Goal: Communication & Community: Ask a question

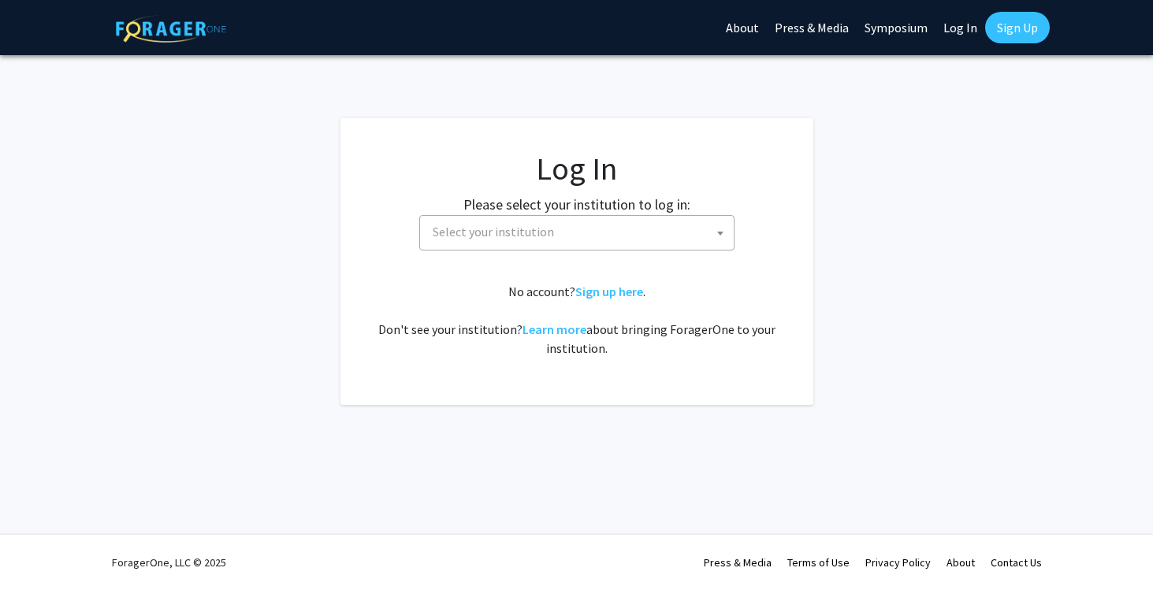
select select
click at [642, 218] on span "Select your institution" at bounding box center [579, 232] width 307 height 32
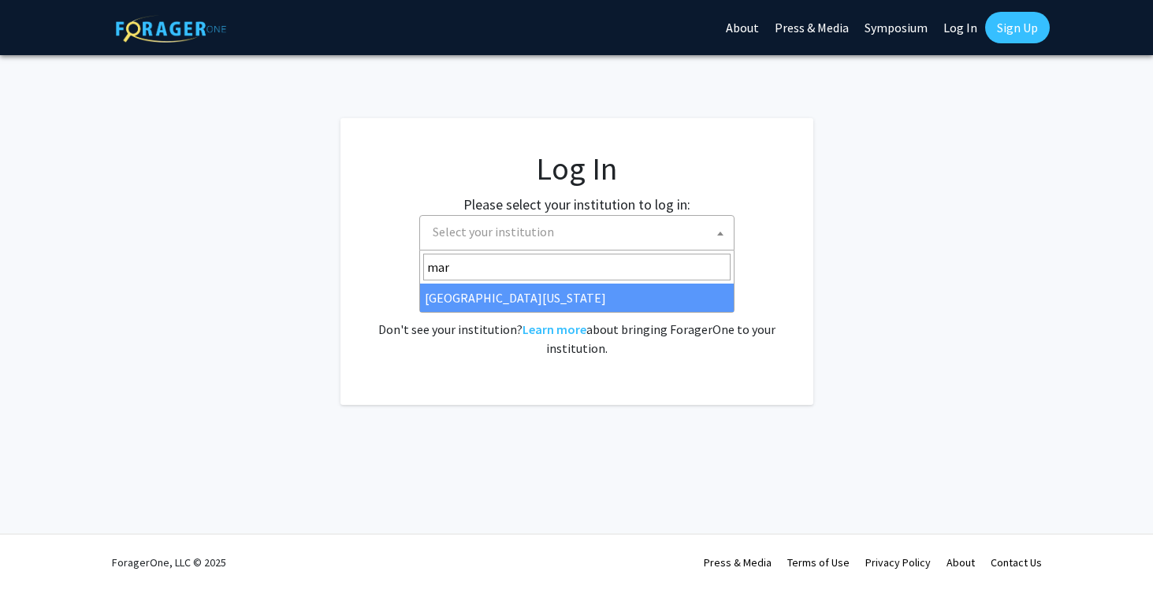
type input "mar"
select select "31"
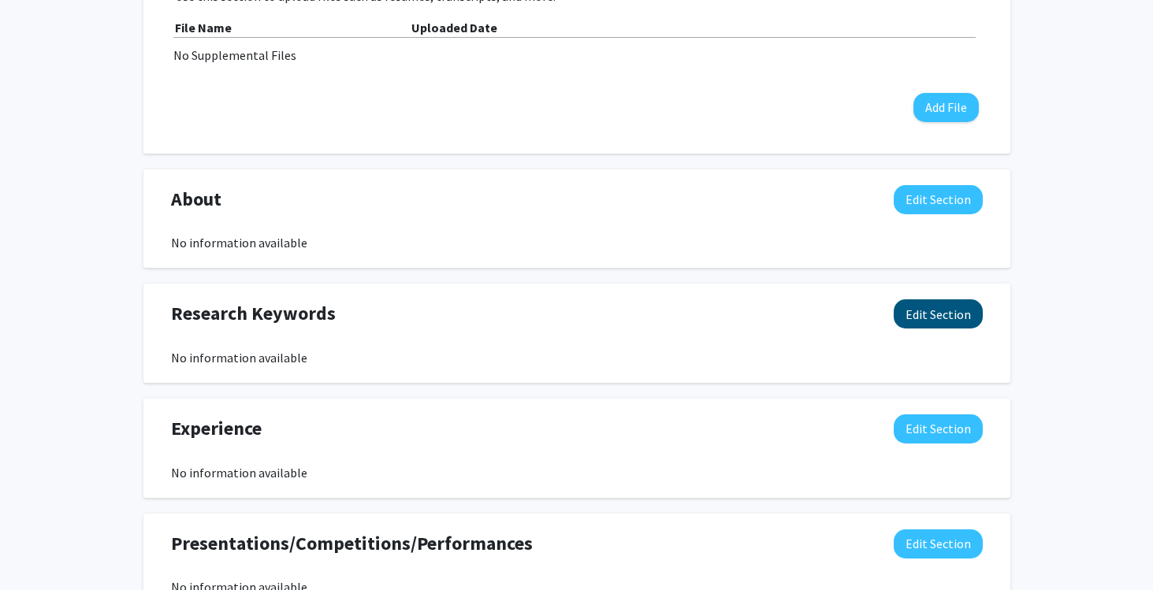
scroll to position [673, 0]
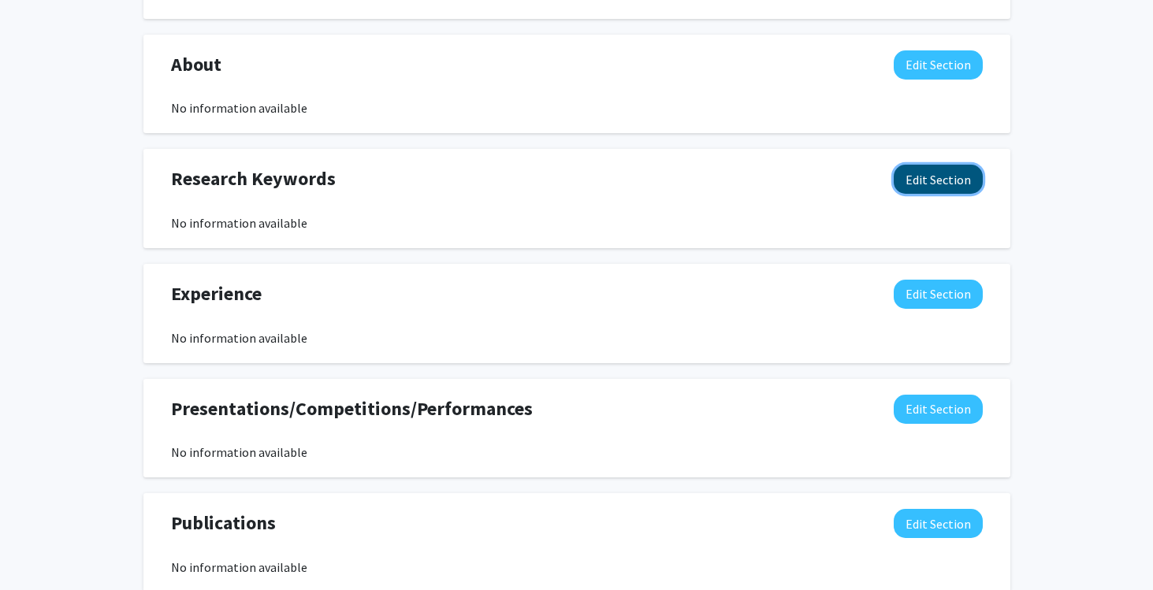
click at [926, 184] on button "Edit Section" at bounding box center [938, 179] width 89 height 29
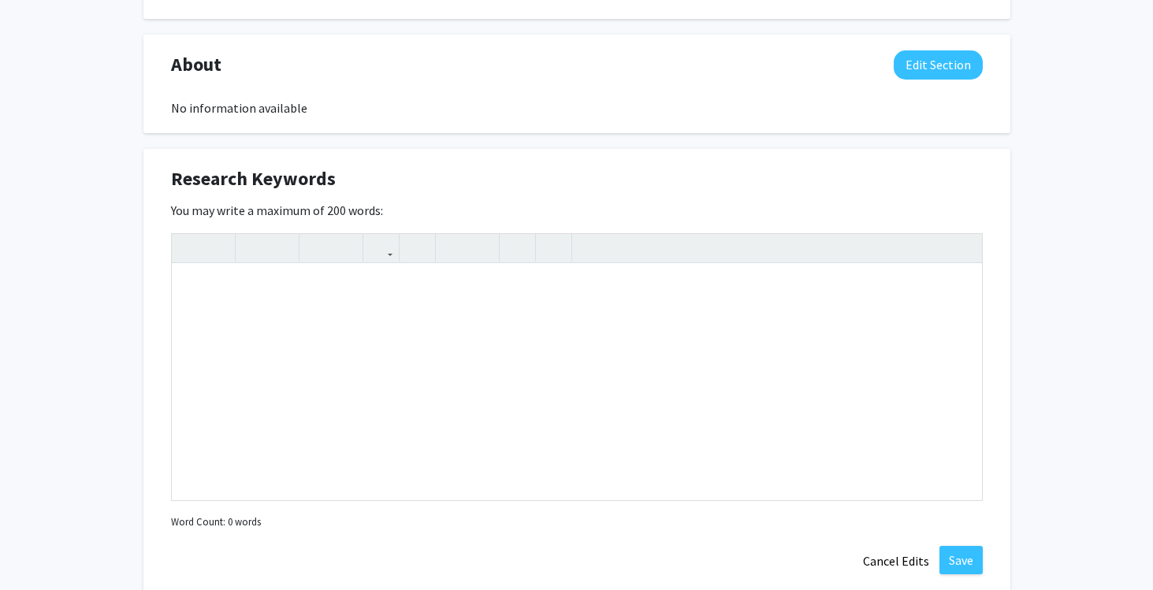
click at [947, 229] on div "You may write a maximum of 200 words: Insert link Remove link Word Count: 0 wor…" at bounding box center [577, 367] width 812 height 333
click at [893, 562] on button "Cancel Edits" at bounding box center [896, 561] width 87 height 30
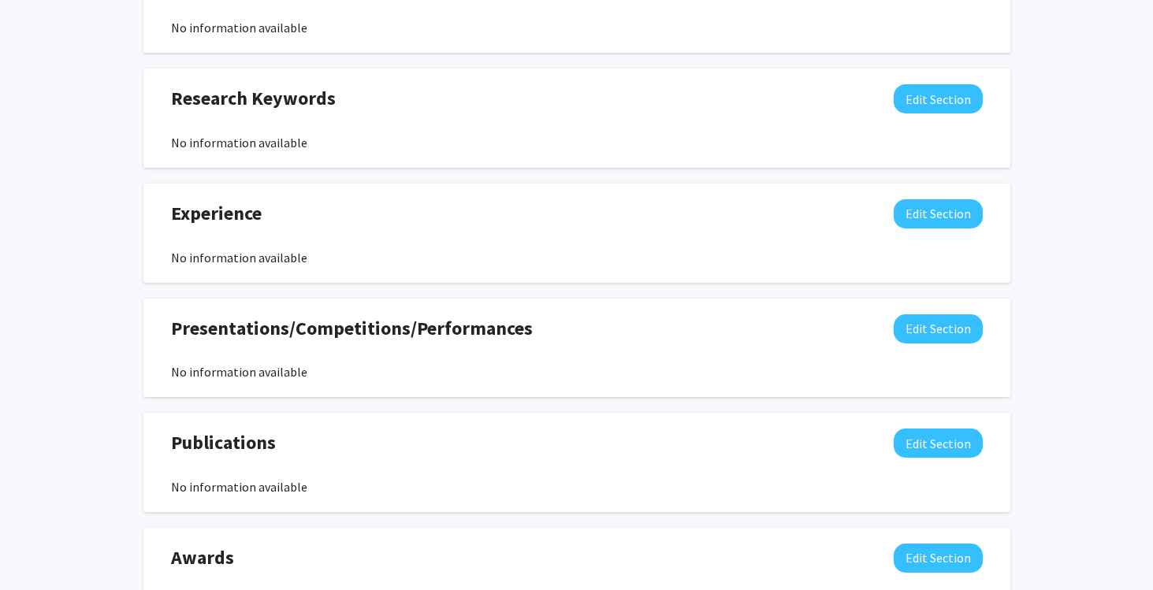
scroll to position [781, 0]
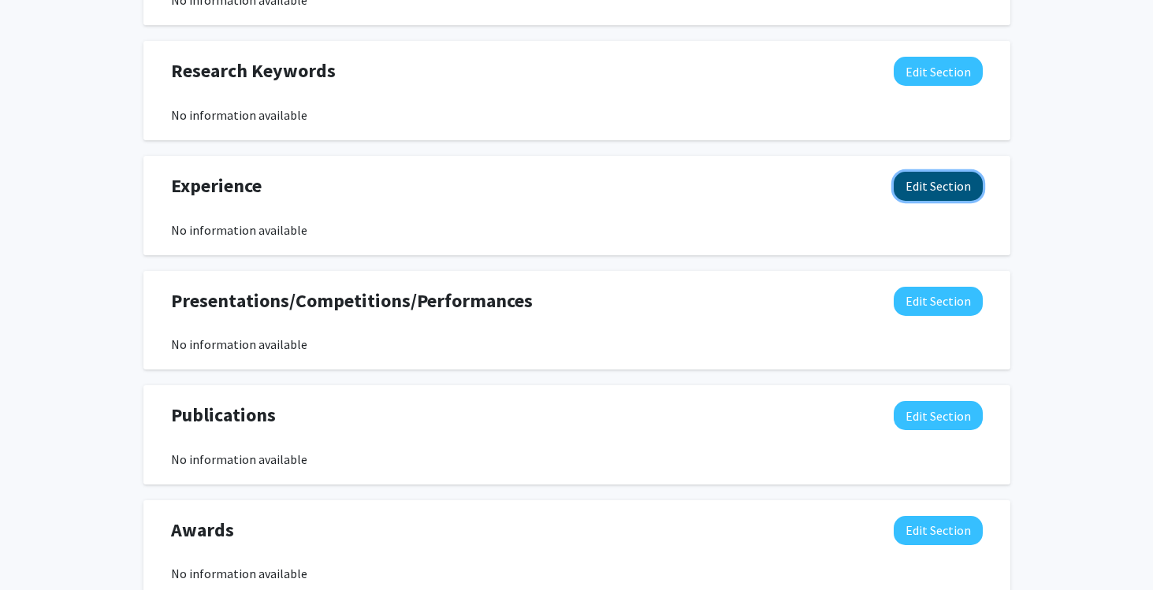
click at [950, 197] on button "Edit Section" at bounding box center [938, 186] width 89 height 29
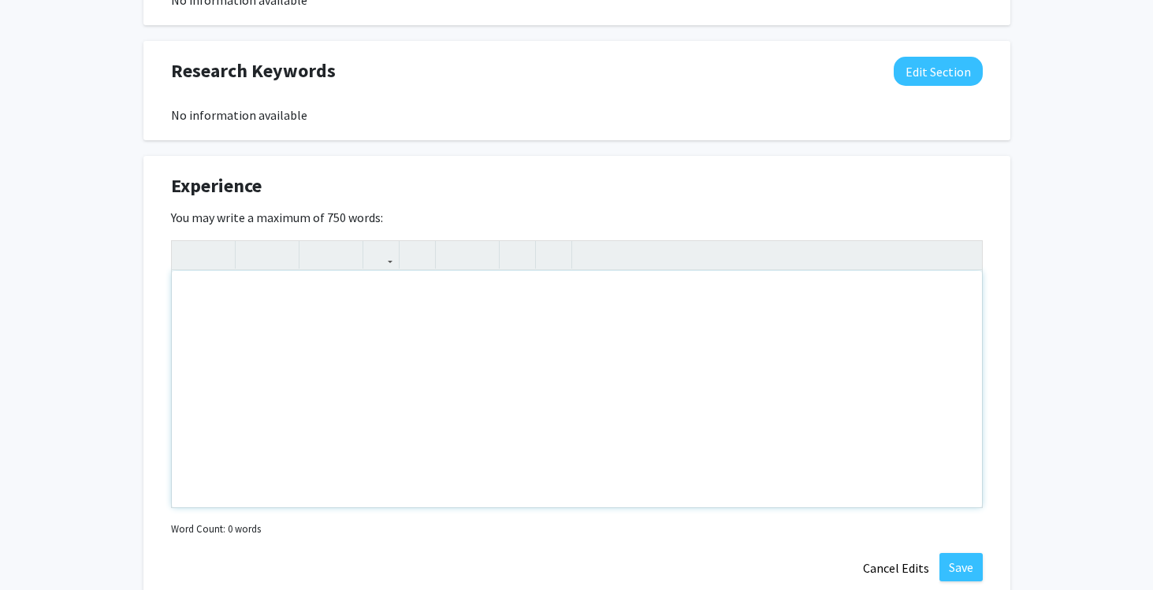
click at [666, 334] on div "Note to users with screen readers: Please deactivate our accessibility plugin f…" at bounding box center [577, 389] width 810 height 236
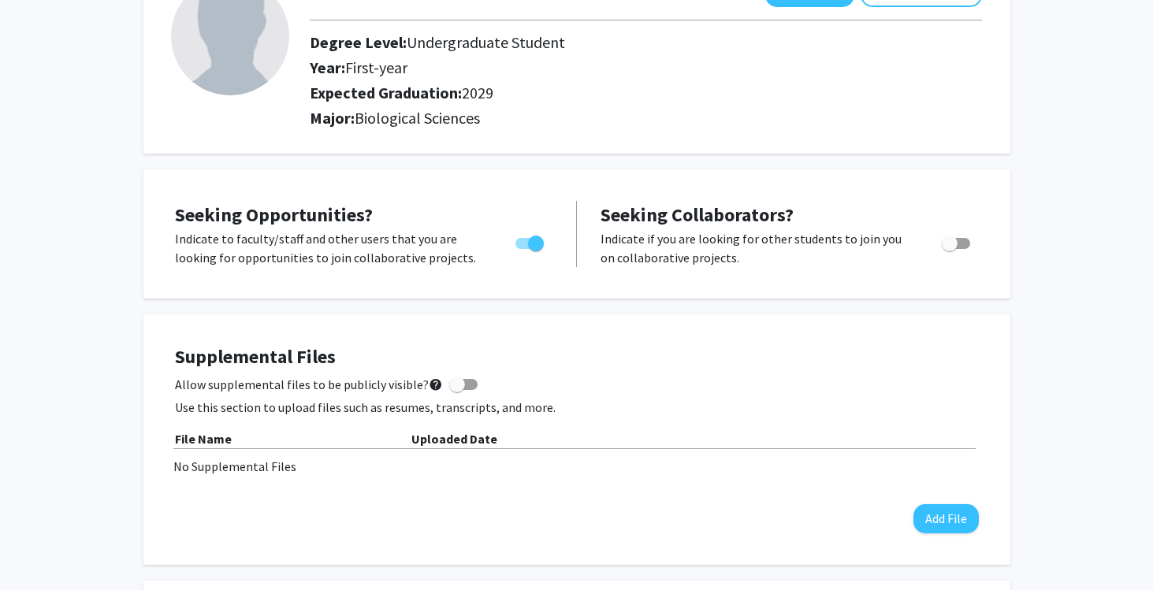
scroll to position [0, 0]
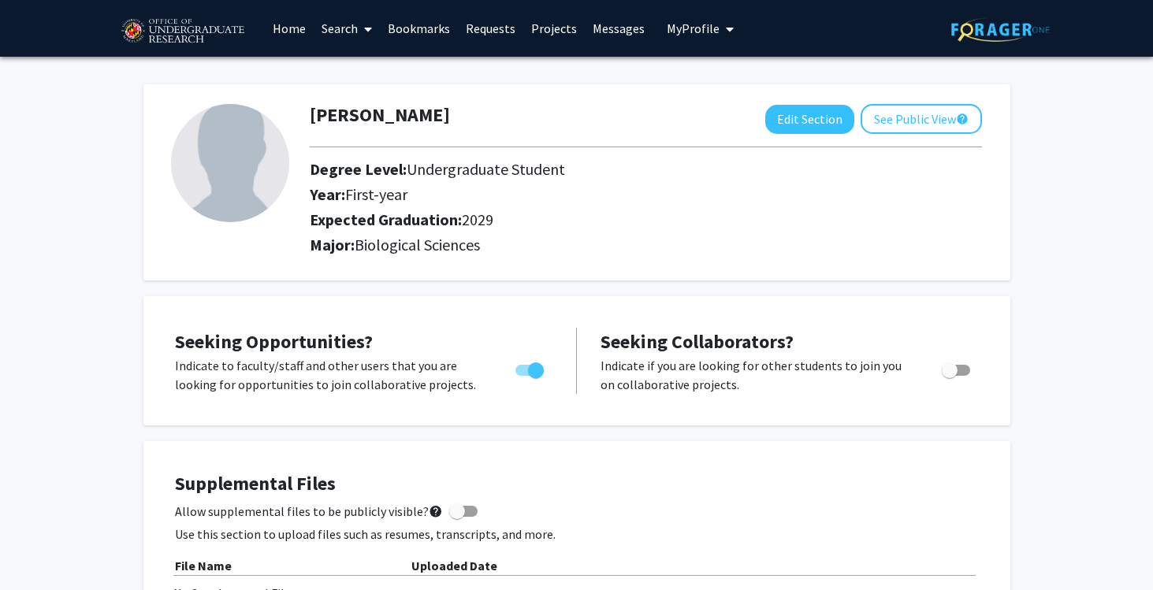
click at [547, 26] on link "Projects" at bounding box center [553, 28] width 61 height 55
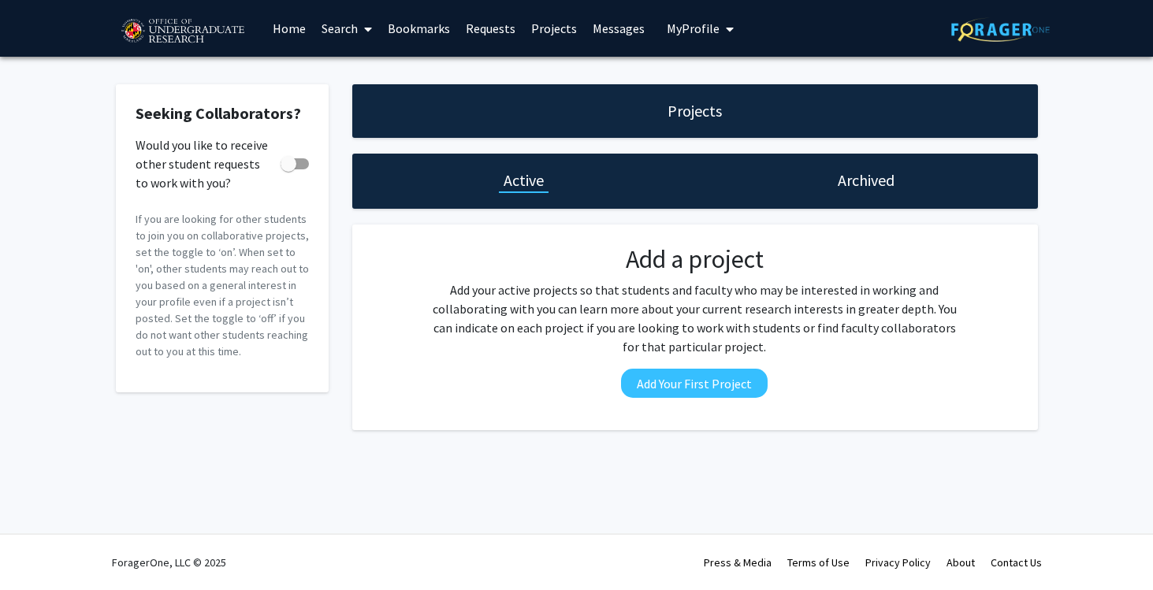
click at [452, 30] on link "Bookmarks" at bounding box center [419, 28] width 78 height 55
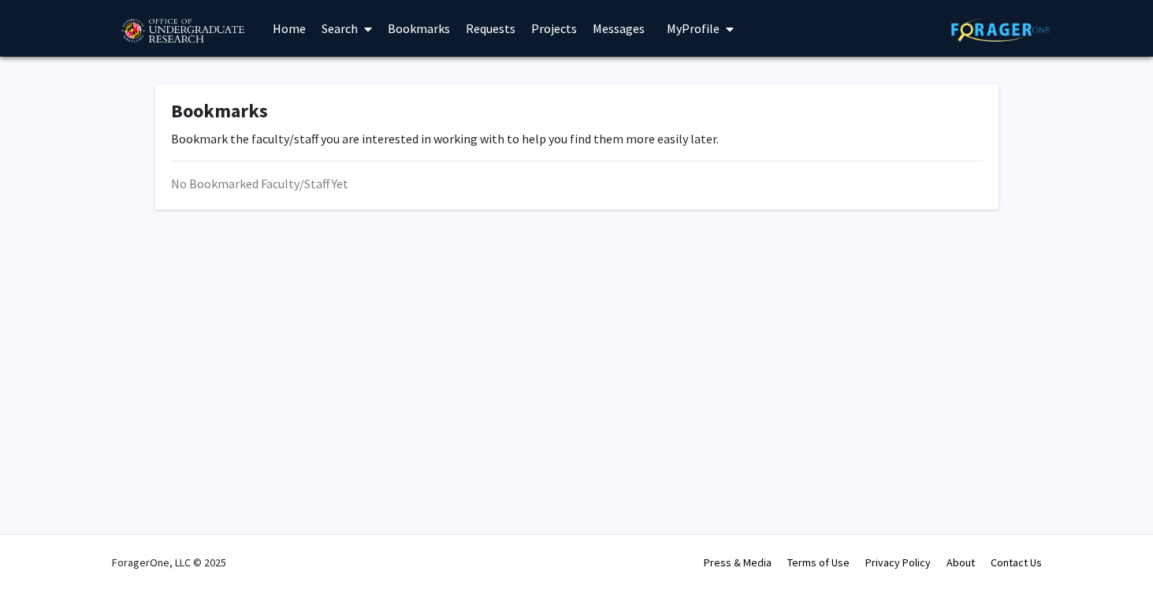
click at [484, 30] on link "Requests" at bounding box center [490, 28] width 65 height 55
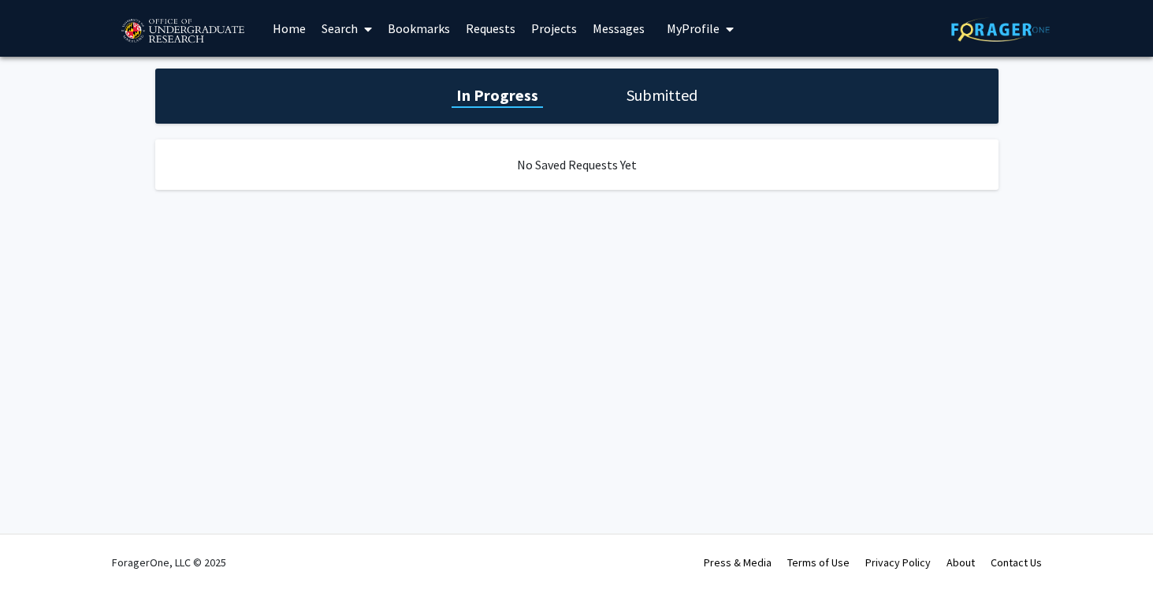
click at [643, 94] on h1 "Submitted" at bounding box center [662, 95] width 80 height 22
click at [288, 29] on link "Home" at bounding box center [289, 28] width 49 height 55
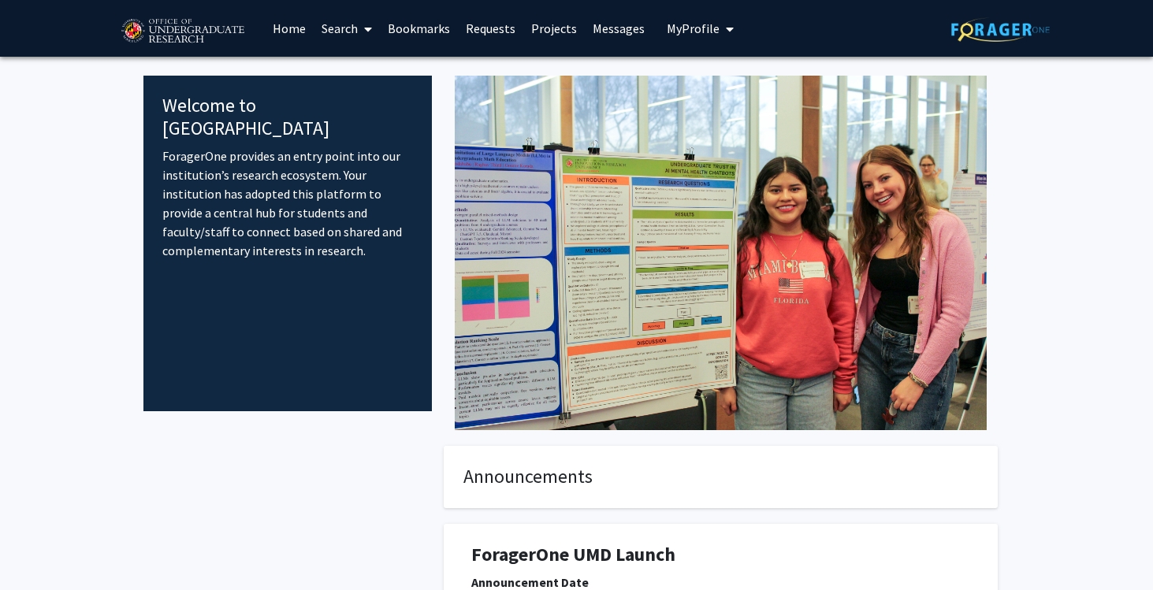
click at [355, 24] on link "Search" at bounding box center [347, 28] width 66 height 55
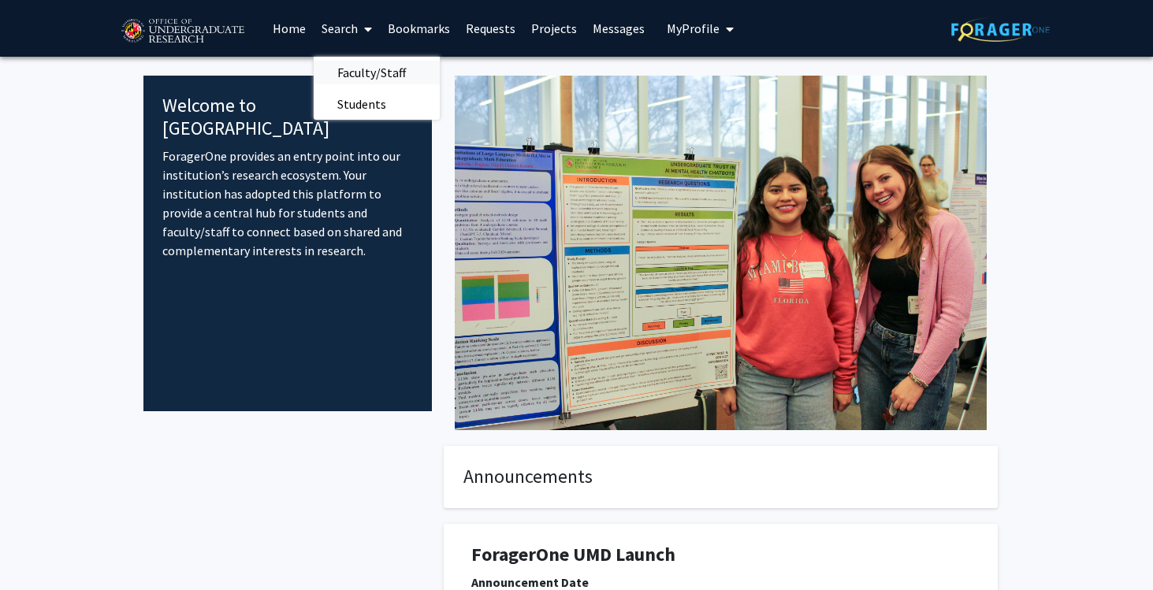
click at [368, 66] on span "Faculty/Staff" at bounding box center [372, 73] width 116 height 32
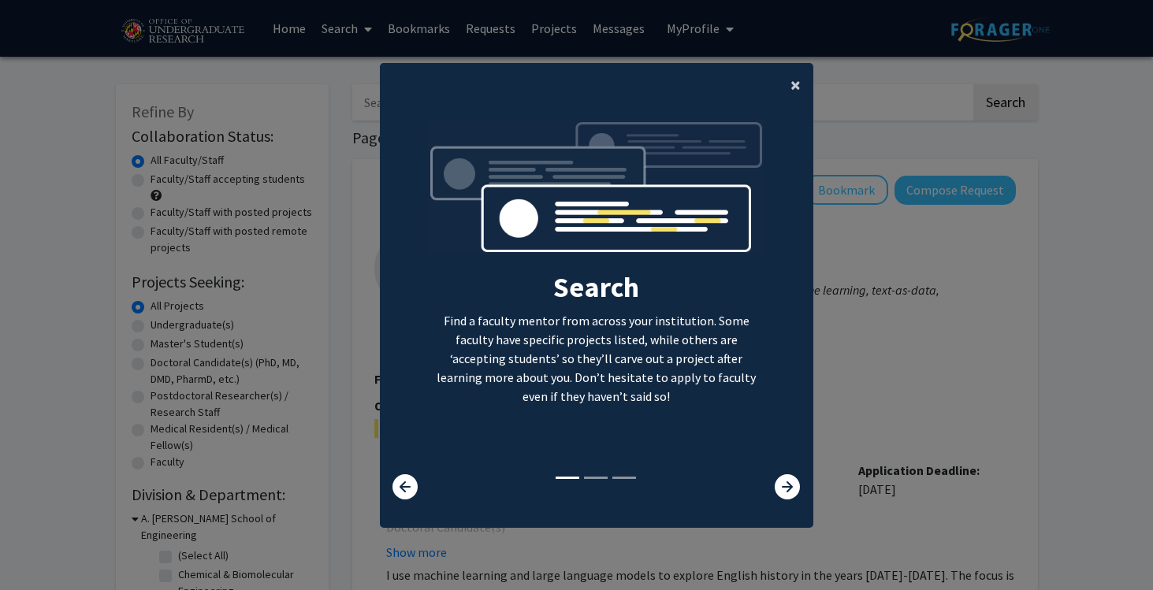
click at [797, 86] on span "×" at bounding box center [796, 85] width 10 height 24
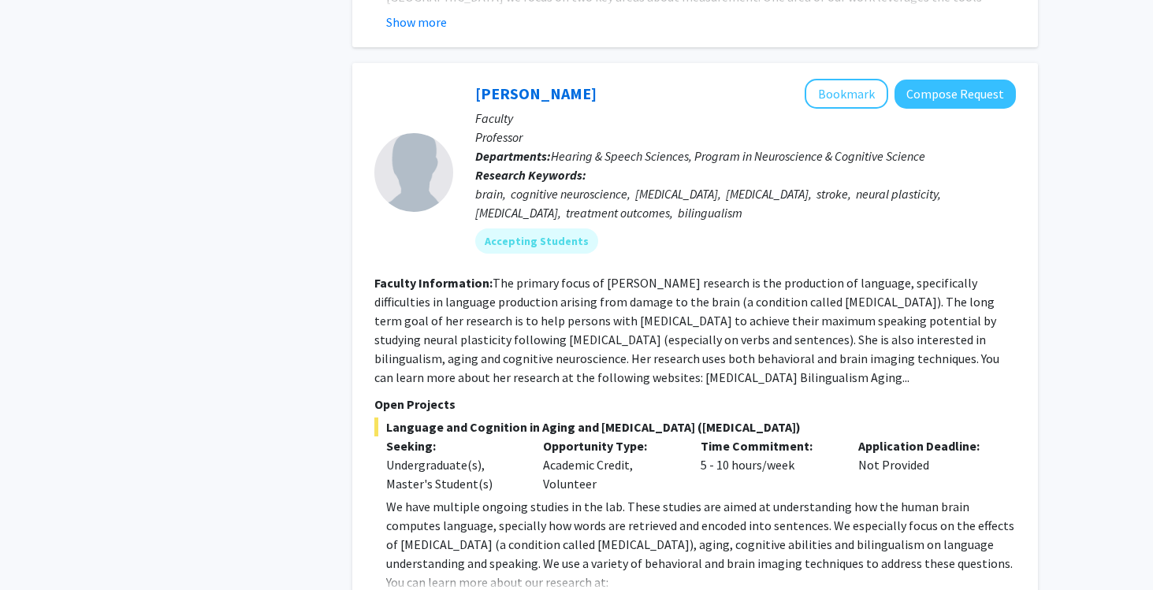
scroll to position [6831, 0]
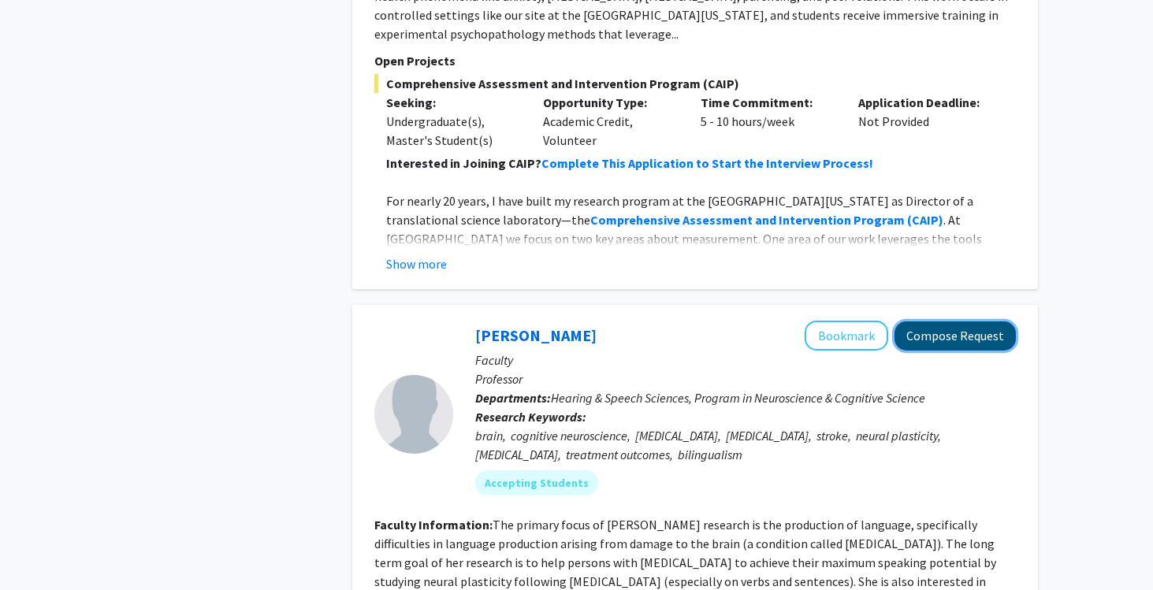
click at [951, 322] on button "Compose Request" at bounding box center [955, 336] width 121 height 29
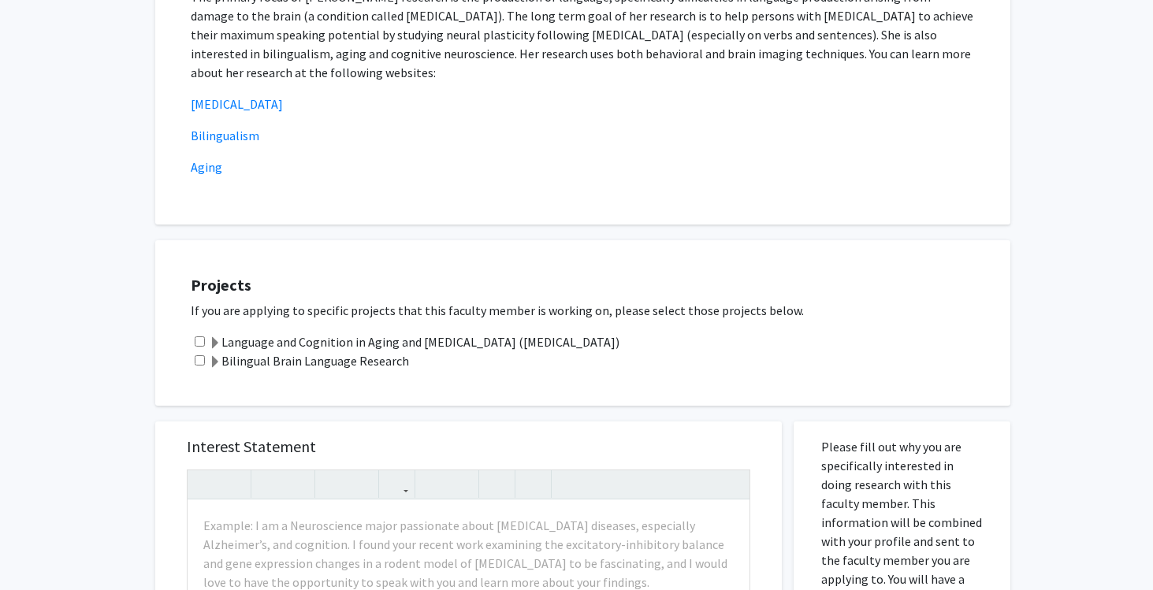
scroll to position [333, 0]
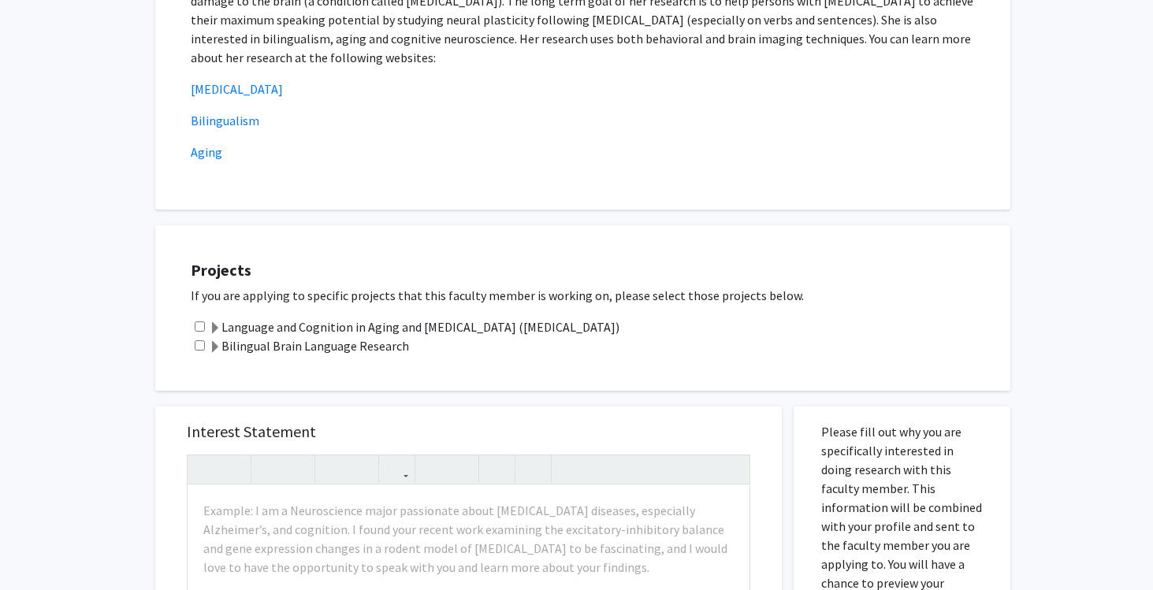
click at [478, 326] on label "Language and Cognition in Aging and Brain Damage (aphasia)" at bounding box center [414, 327] width 411 height 19
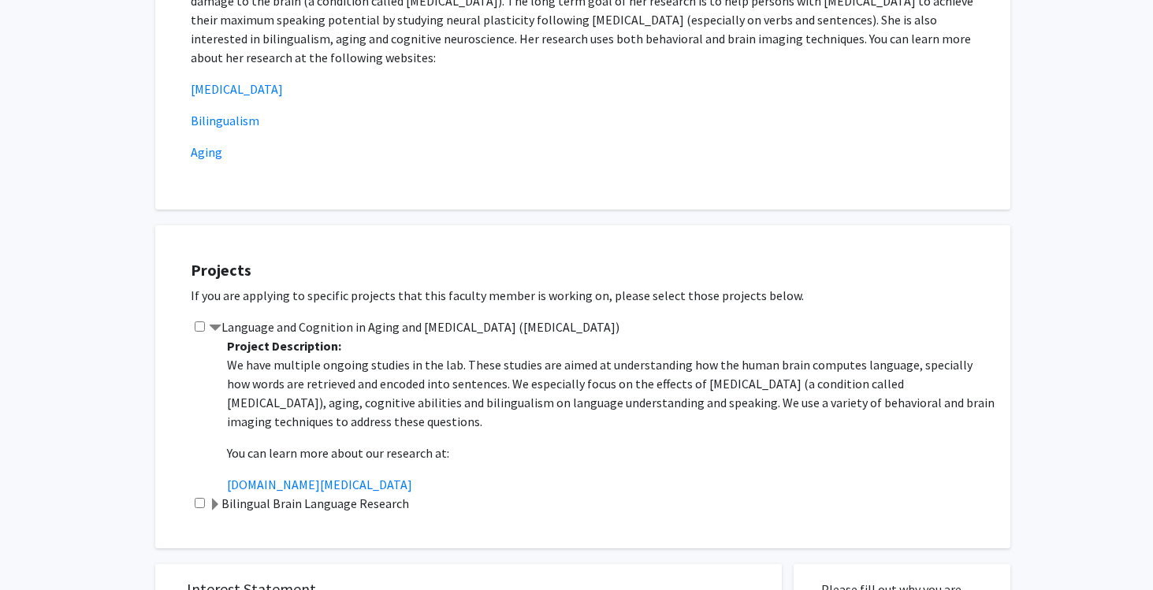
click at [197, 325] on input "checkbox" at bounding box center [200, 327] width 10 height 10
checkbox input "true"
click at [198, 503] on input "checkbox" at bounding box center [200, 503] width 10 height 10
checkbox input "true"
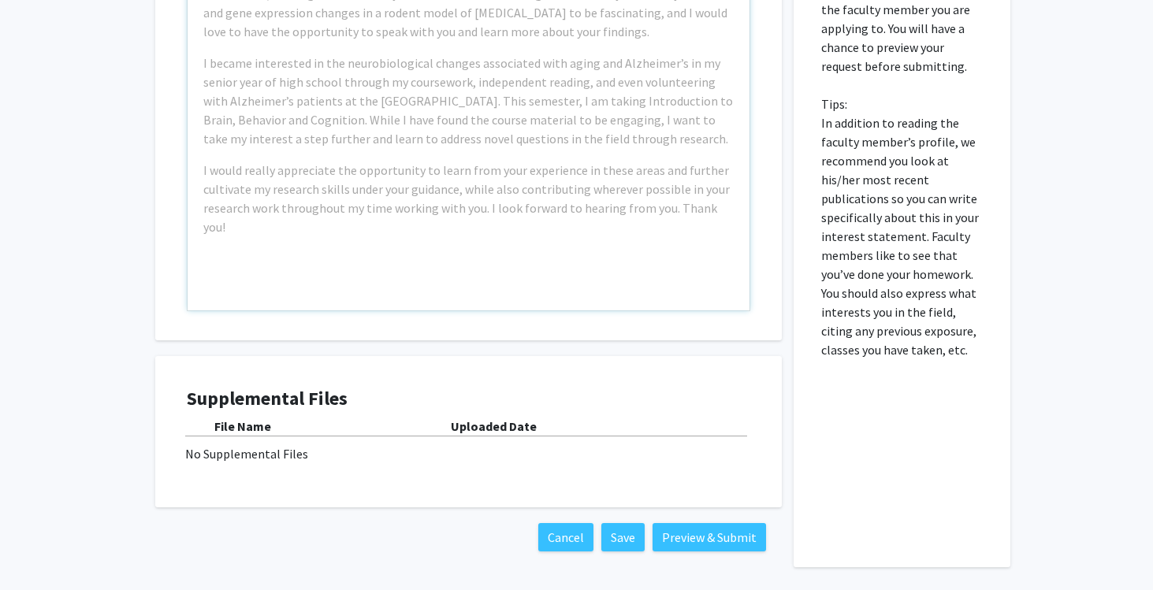
scroll to position [1063, 0]
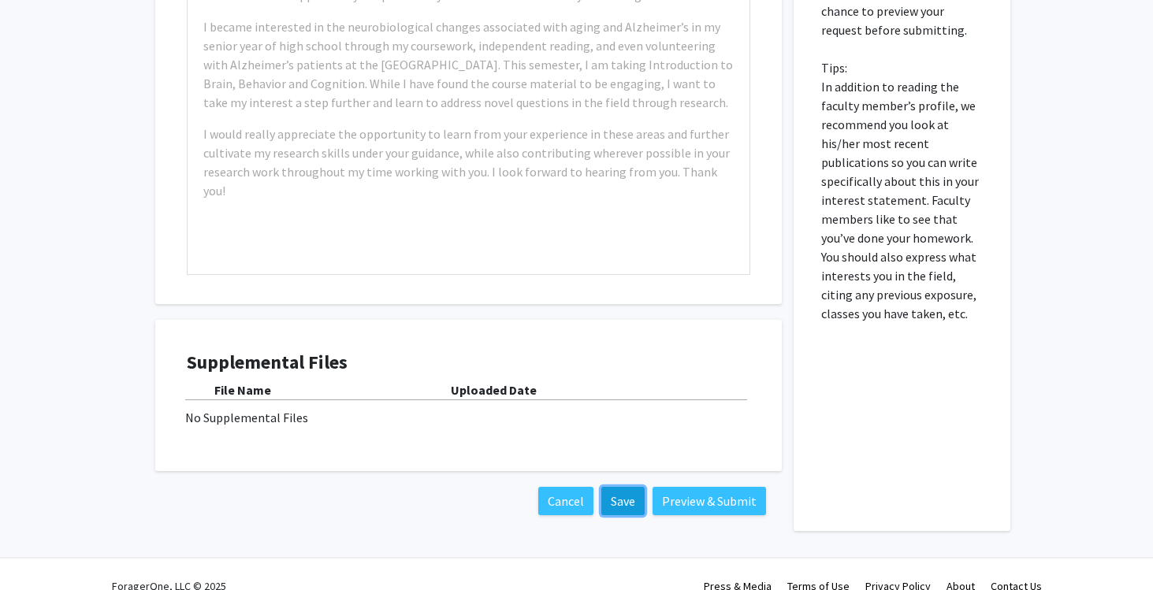
click at [607, 504] on button "Save" at bounding box center [622, 501] width 43 height 28
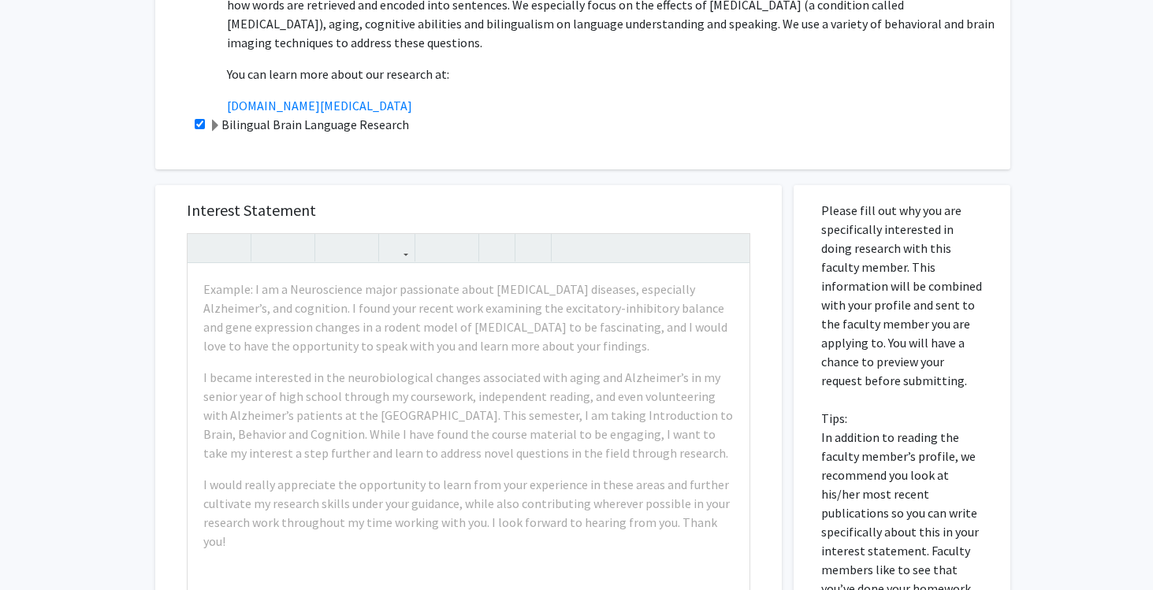
scroll to position [1086, 0]
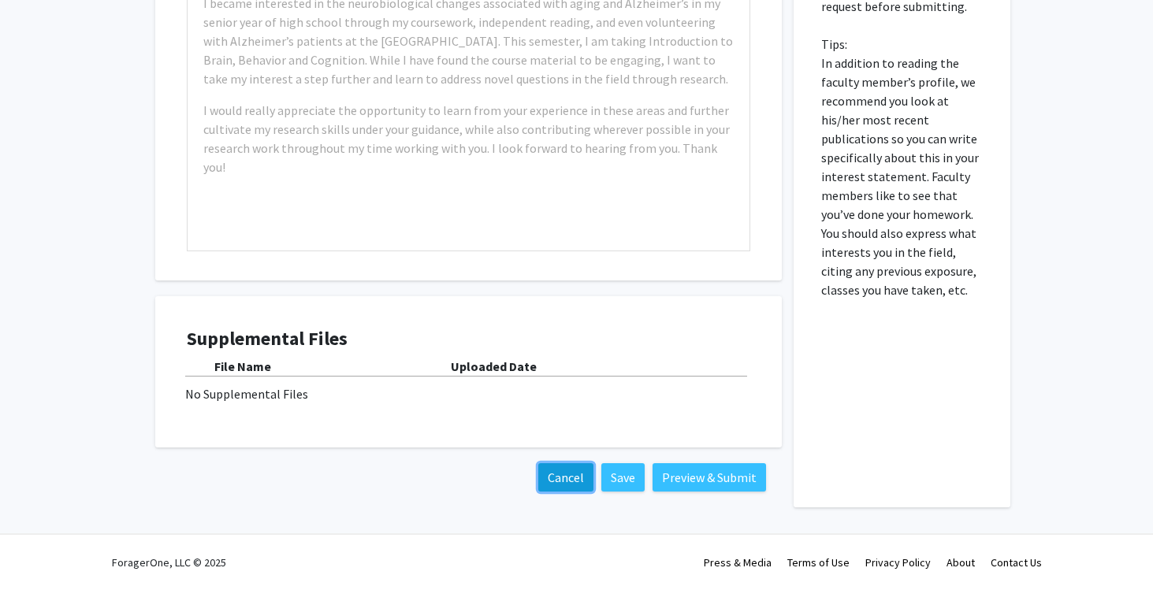
click at [564, 475] on button "Cancel" at bounding box center [565, 477] width 55 height 28
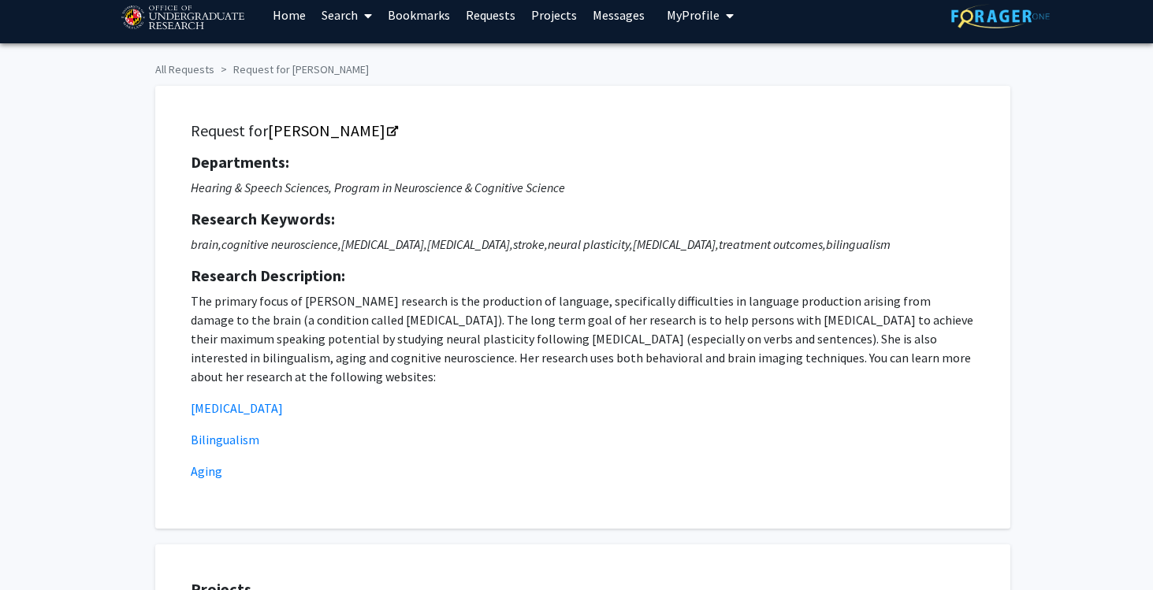
scroll to position [0, 0]
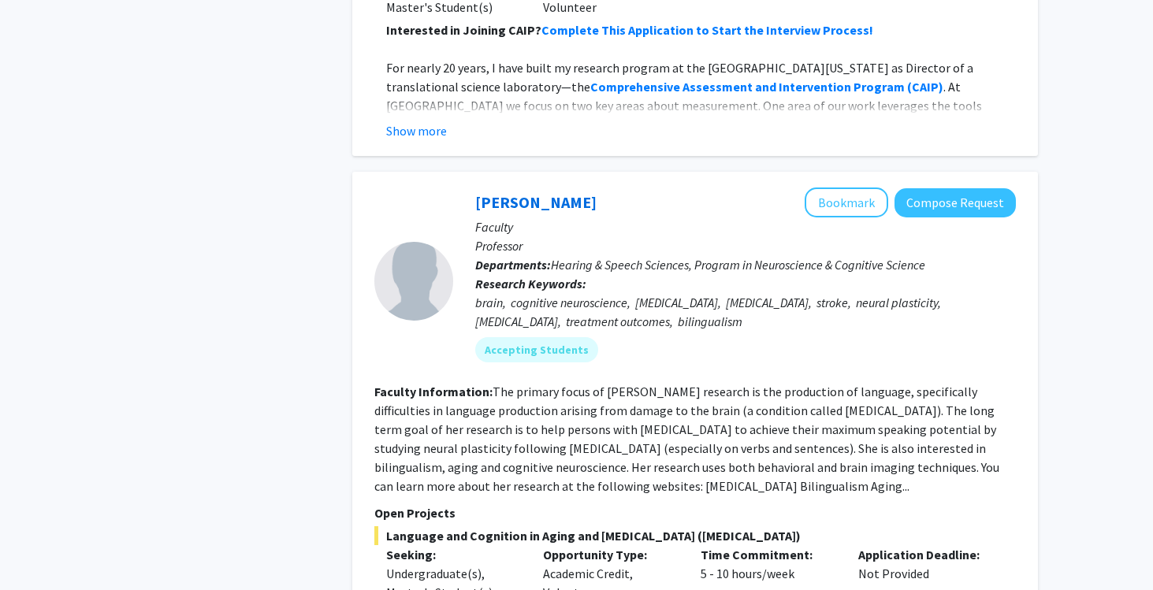
scroll to position [6881, 0]
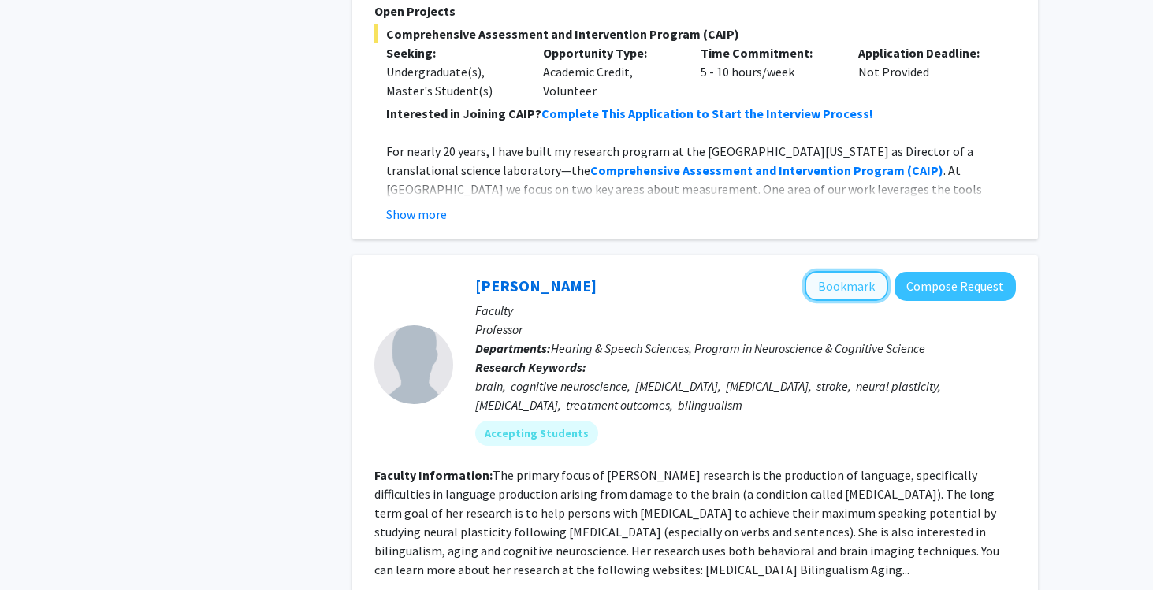
click at [868, 271] on button "Bookmark" at bounding box center [847, 286] width 84 height 30
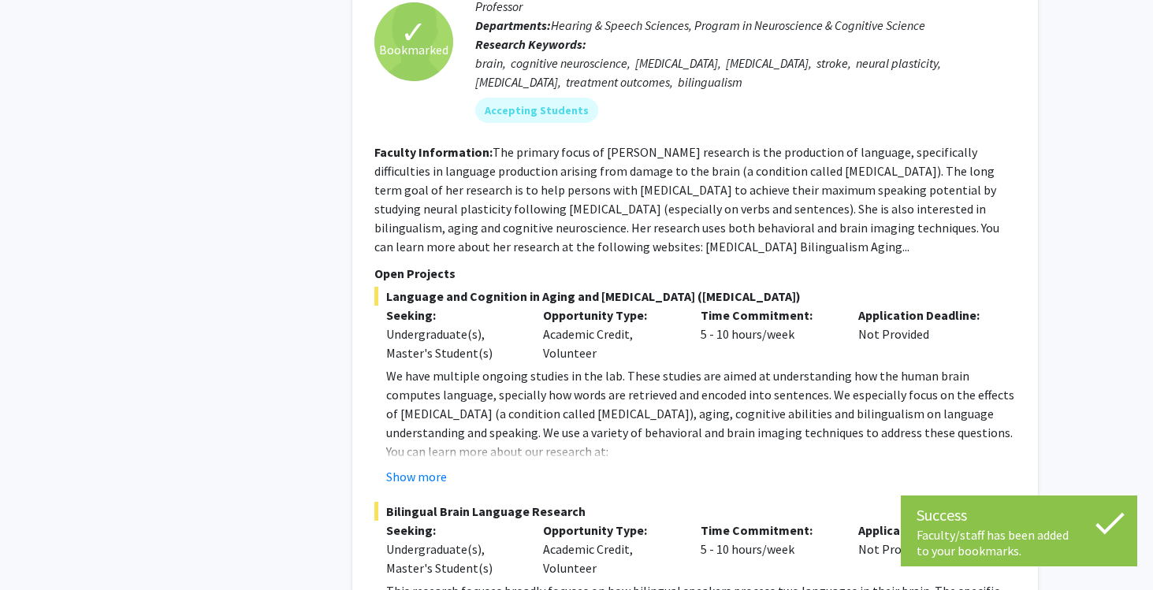
scroll to position [7411, 0]
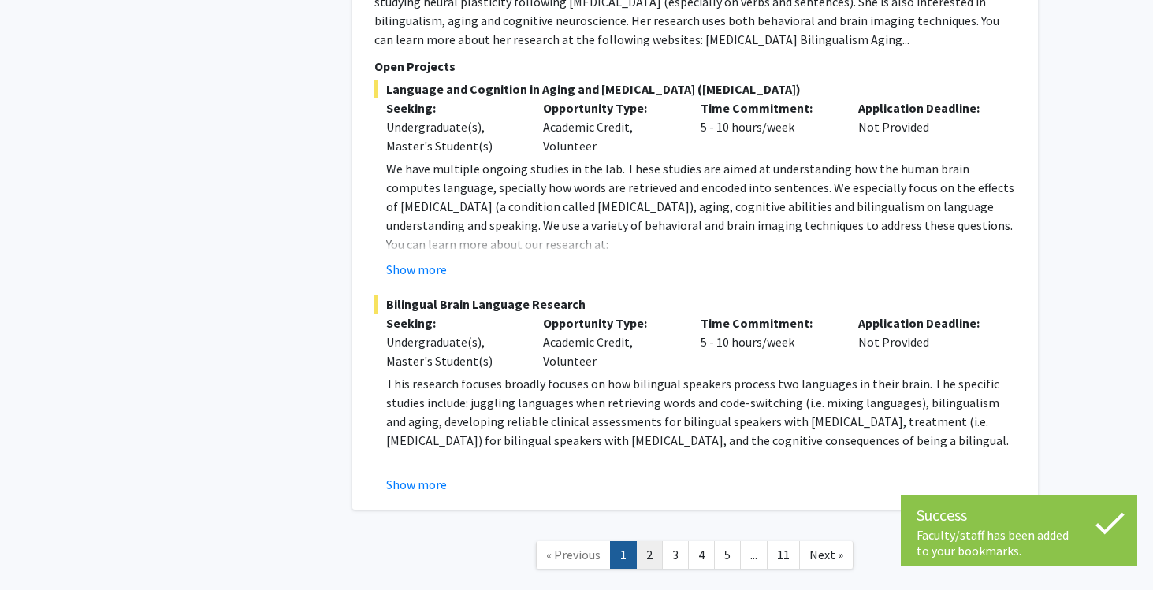
click at [646, 542] on link "2" at bounding box center [649, 556] width 27 height 28
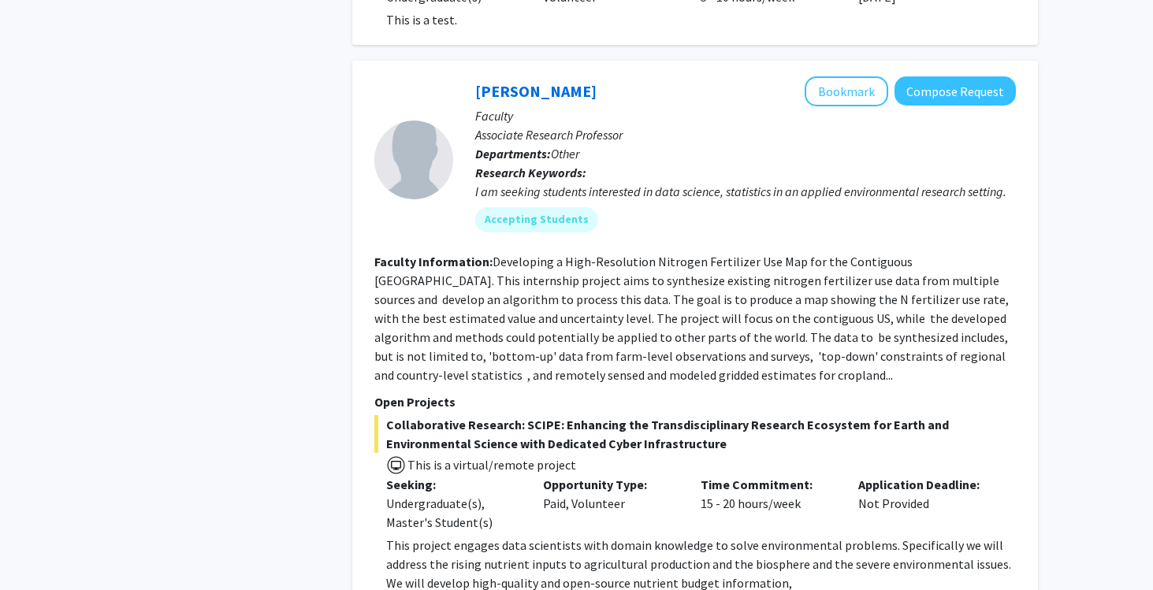
scroll to position [5440, 0]
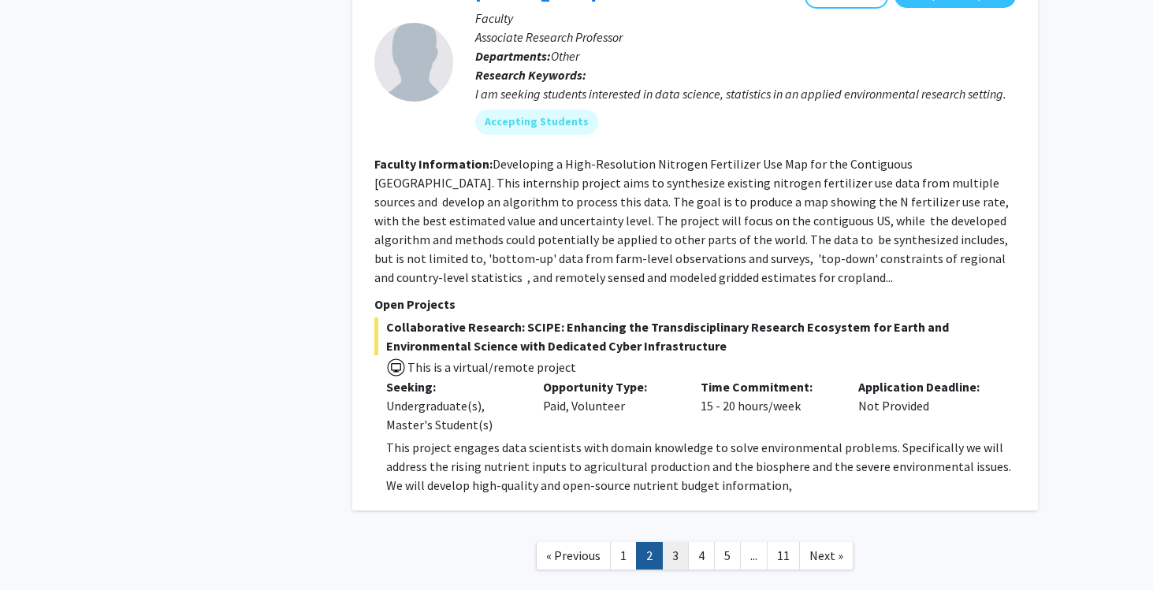
click at [684, 542] on link "3" at bounding box center [675, 556] width 27 height 28
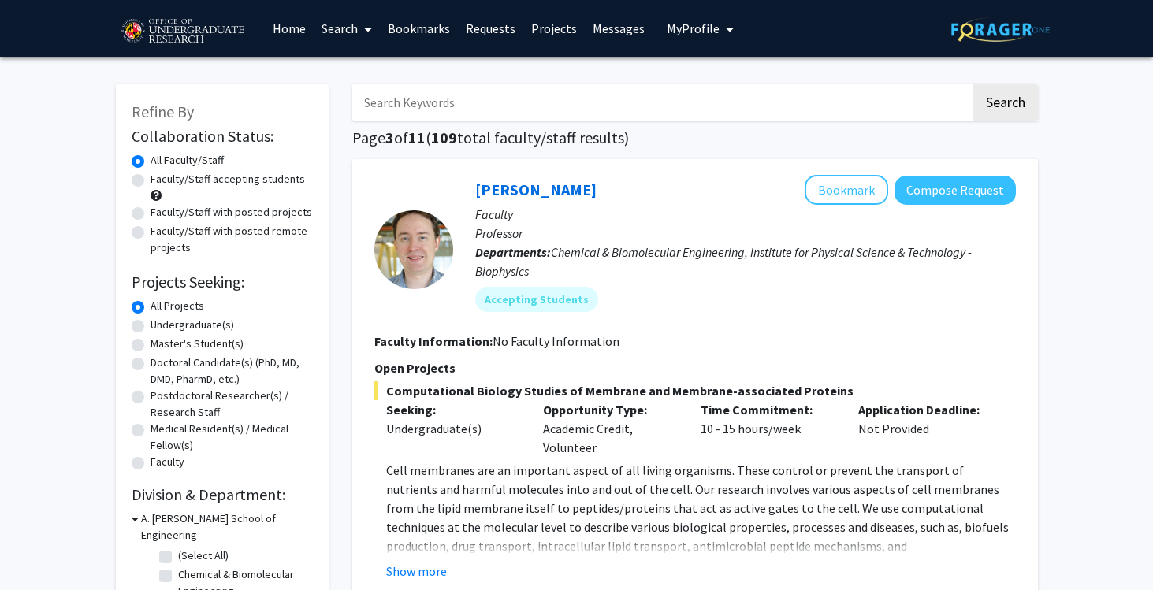
click at [203, 324] on label "Undergraduate(s)" at bounding box center [193, 325] width 84 height 17
click at [161, 324] on input "Undergraduate(s)" at bounding box center [156, 322] width 10 height 10
radio input "true"
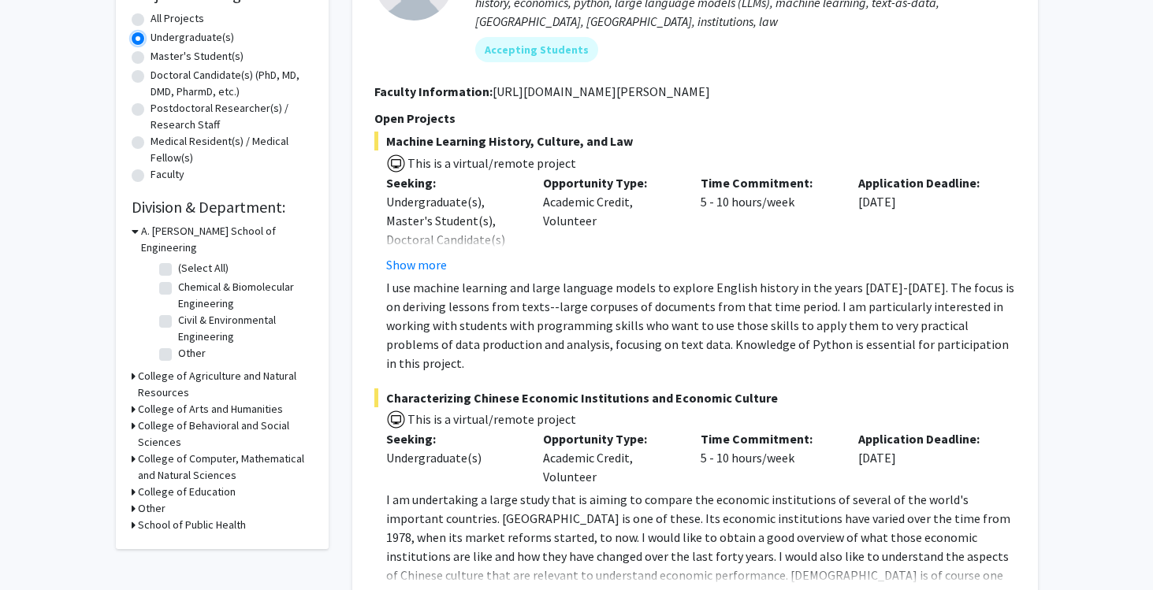
scroll to position [326, 0]
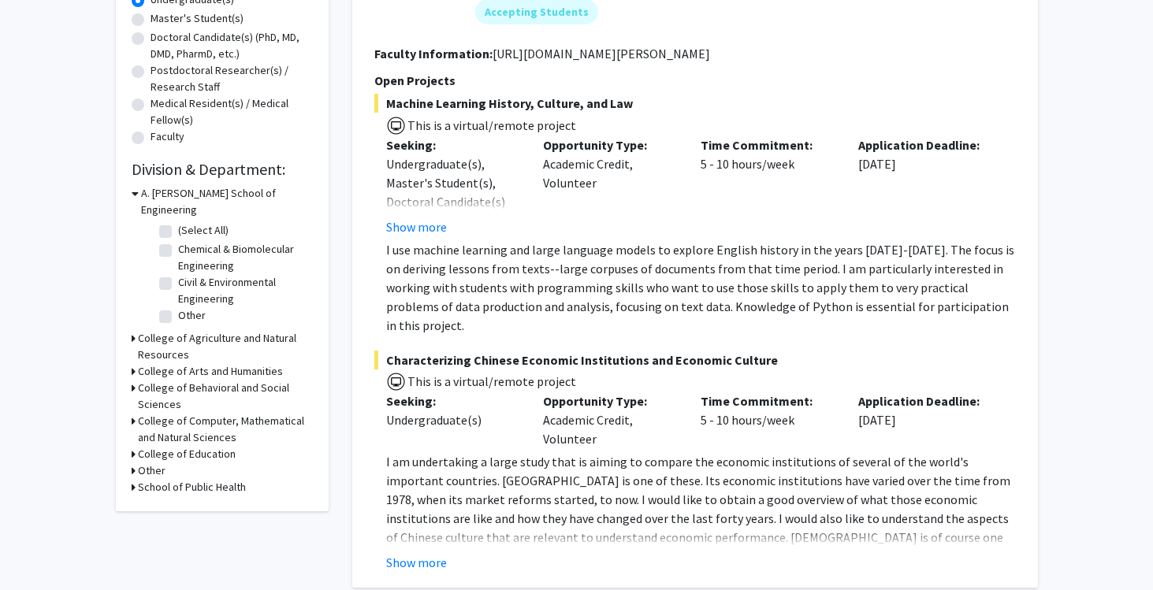
click at [129, 404] on div "Refine By Collaboration Status: Collaboration Status All Faculty/Staff Collabor…" at bounding box center [222, 135] width 213 height 753
click at [132, 413] on icon at bounding box center [134, 421] width 4 height 17
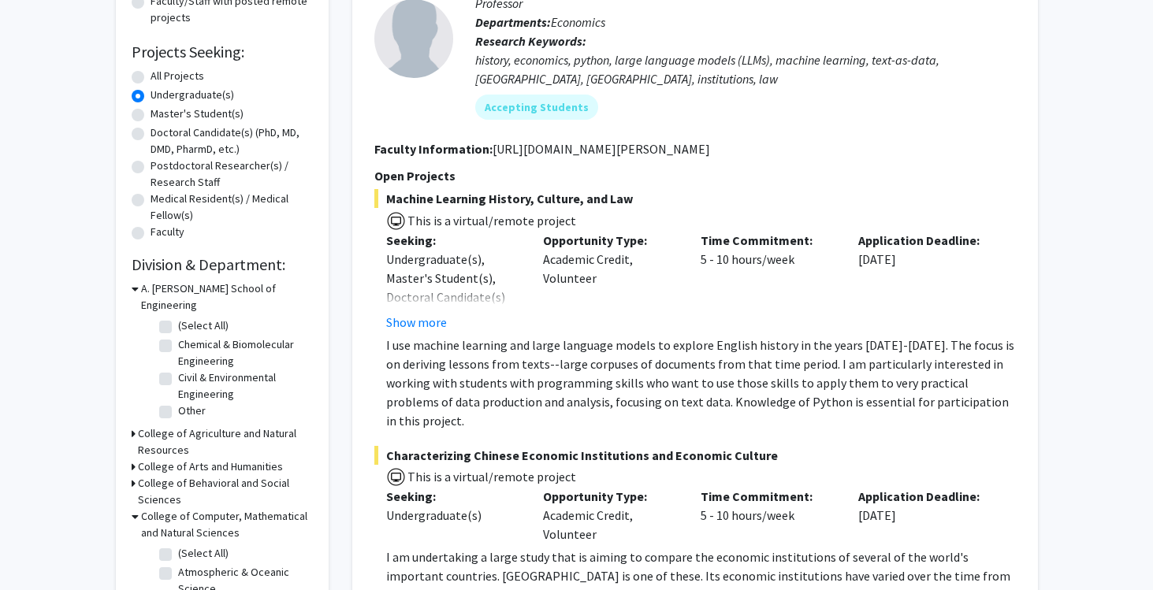
scroll to position [229, 0]
click at [178, 338] on label "Chemical & Biomolecular Engineering" at bounding box center [243, 354] width 131 height 33
click at [178, 338] on input "Chemical & Biomolecular Engineering" at bounding box center [183, 343] width 10 height 10
checkbox input "true"
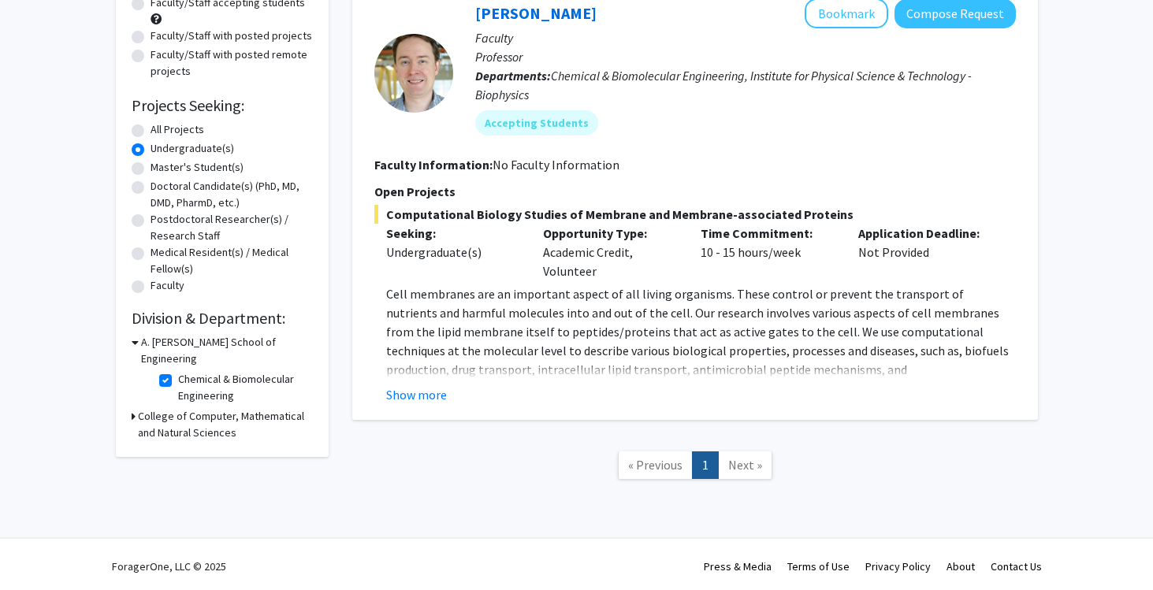
scroll to position [181, 0]
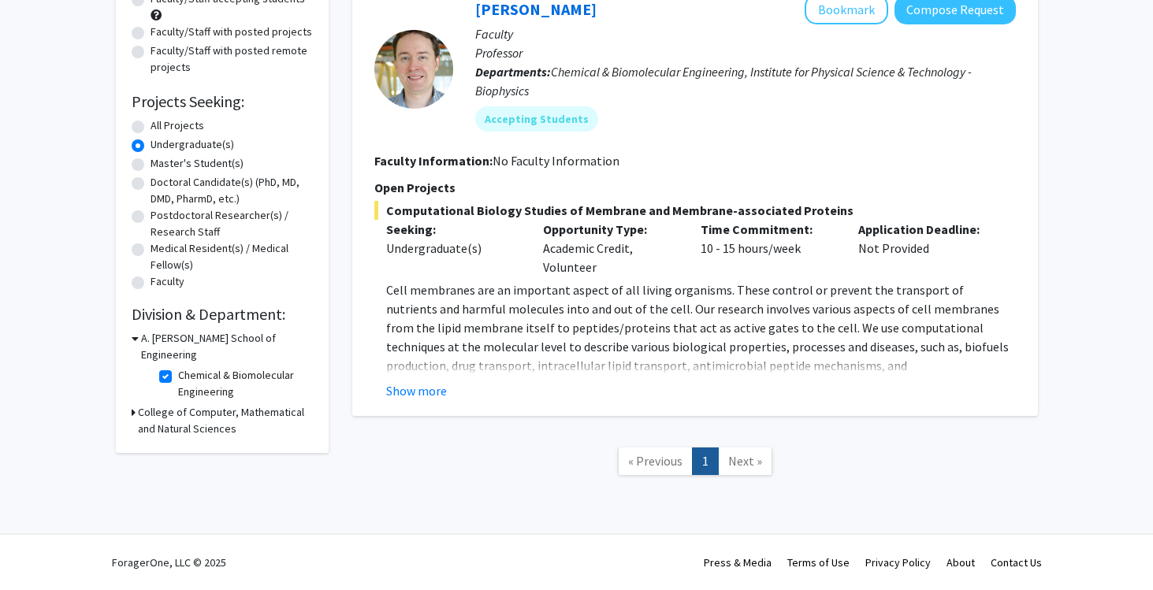
click at [135, 404] on icon at bounding box center [134, 412] width 4 height 17
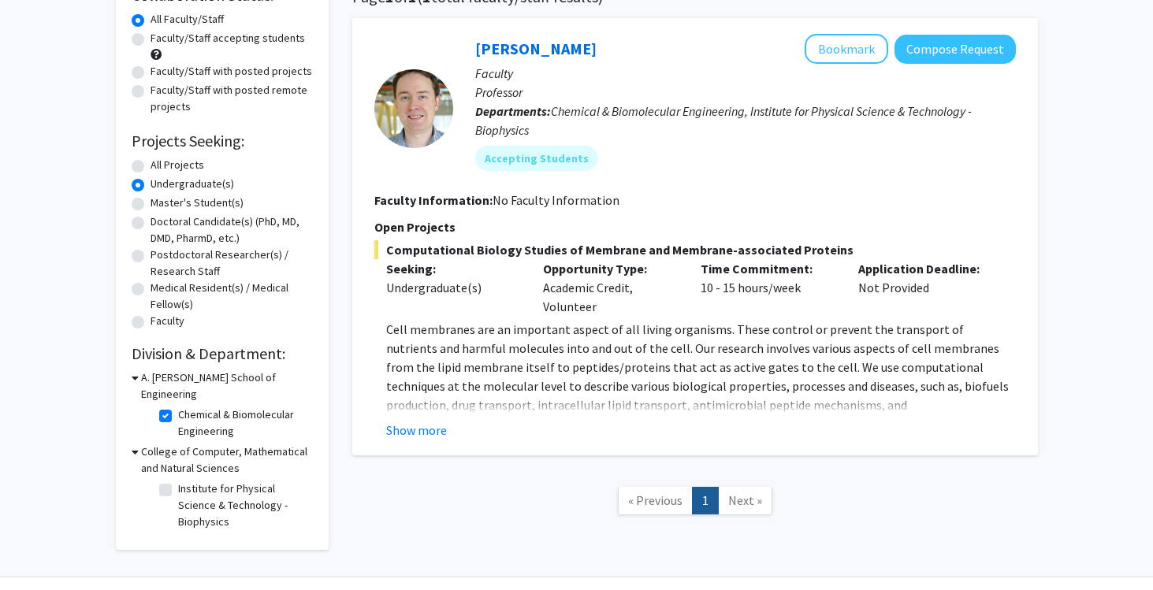
scroll to position [128, 0]
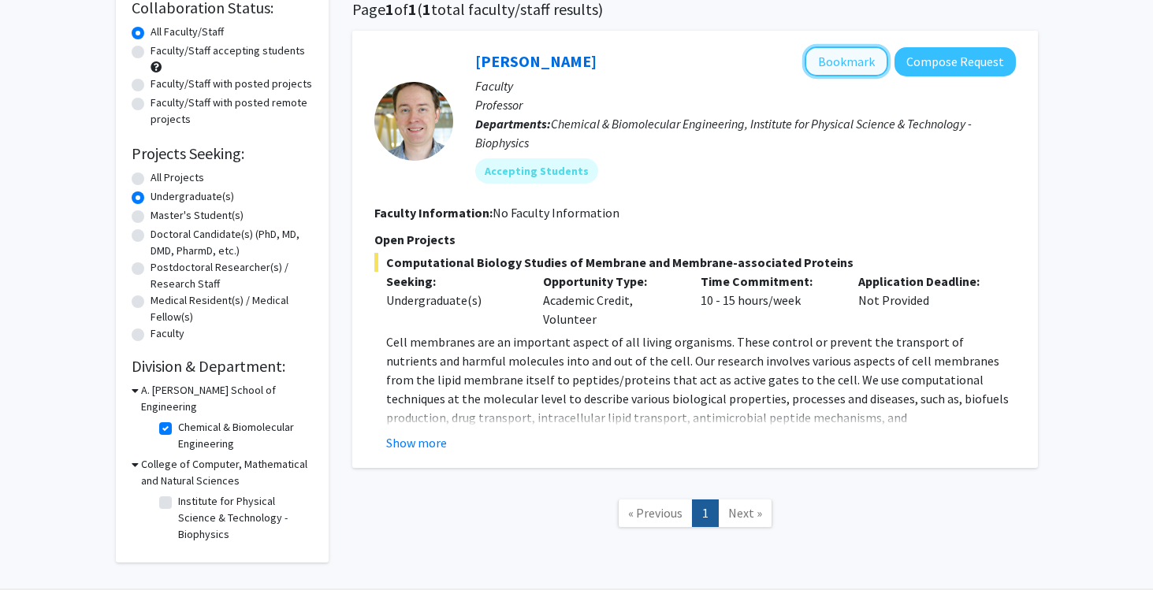
click at [843, 65] on button "Bookmark" at bounding box center [847, 62] width 84 height 30
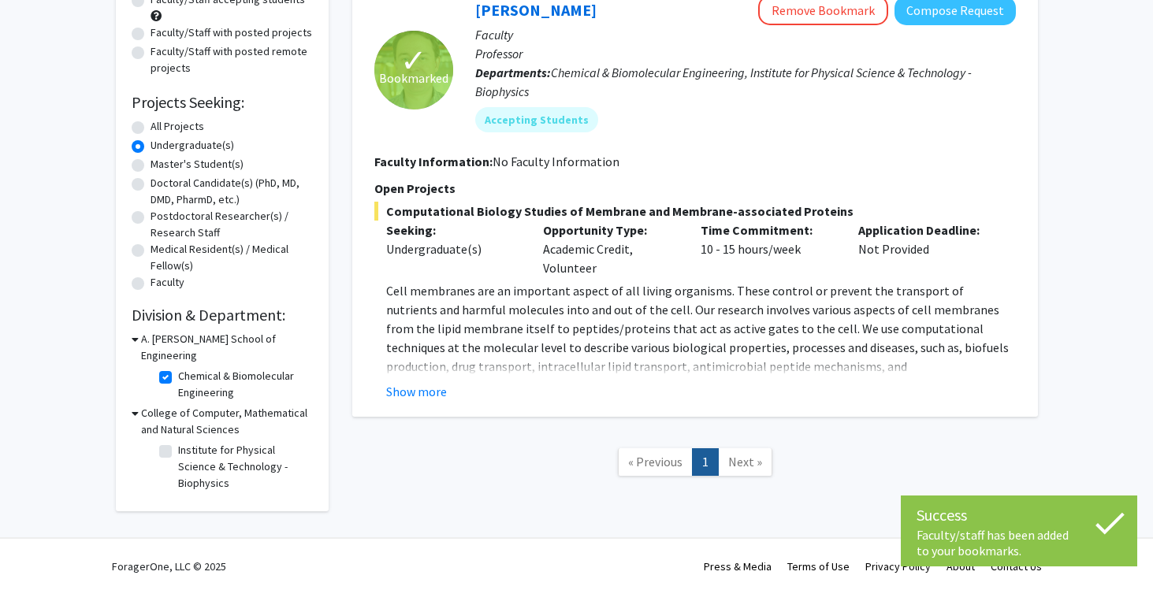
scroll to position [181, 0]
click at [178, 367] on label "Chemical & Biomolecular Engineering" at bounding box center [243, 383] width 131 height 33
click at [178, 367] on input "Chemical & Biomolecular Engineering" at bounding box center [183, 372] width 10 height 10
checkbox input "false"
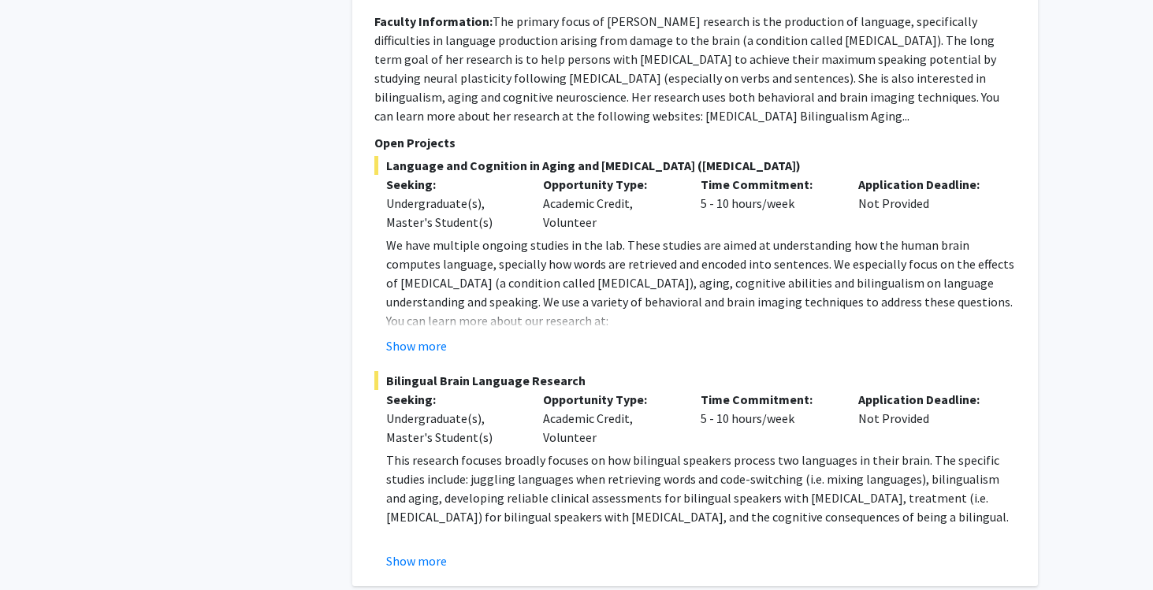
scroll to position [7411, 0]
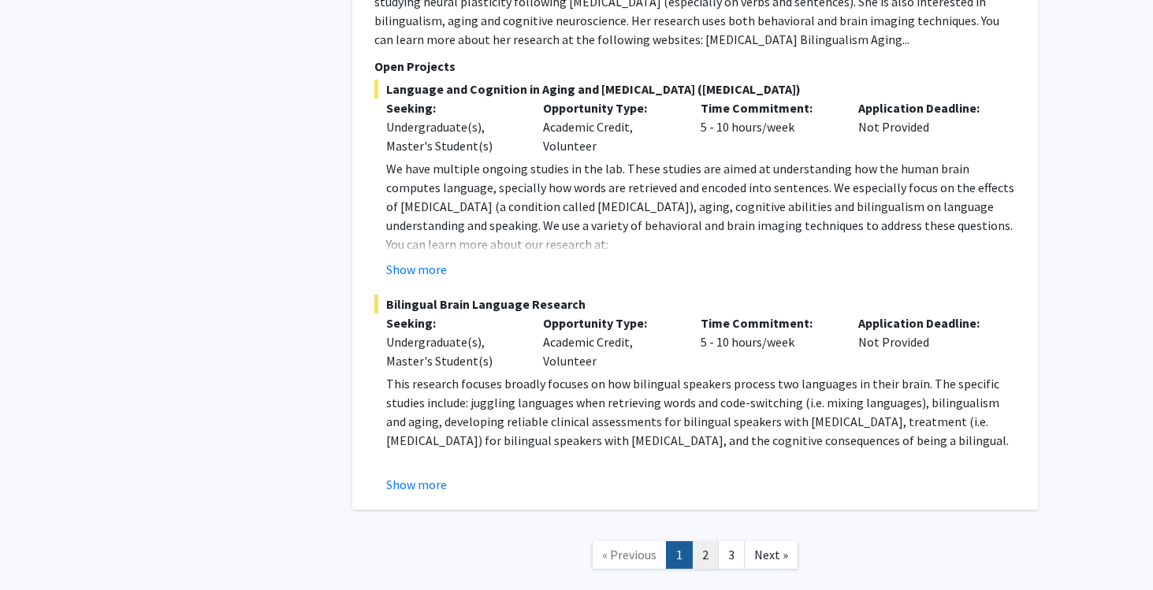
click at [702, 542] on link "2" at bounding box center [705, 556] width 27 height 28
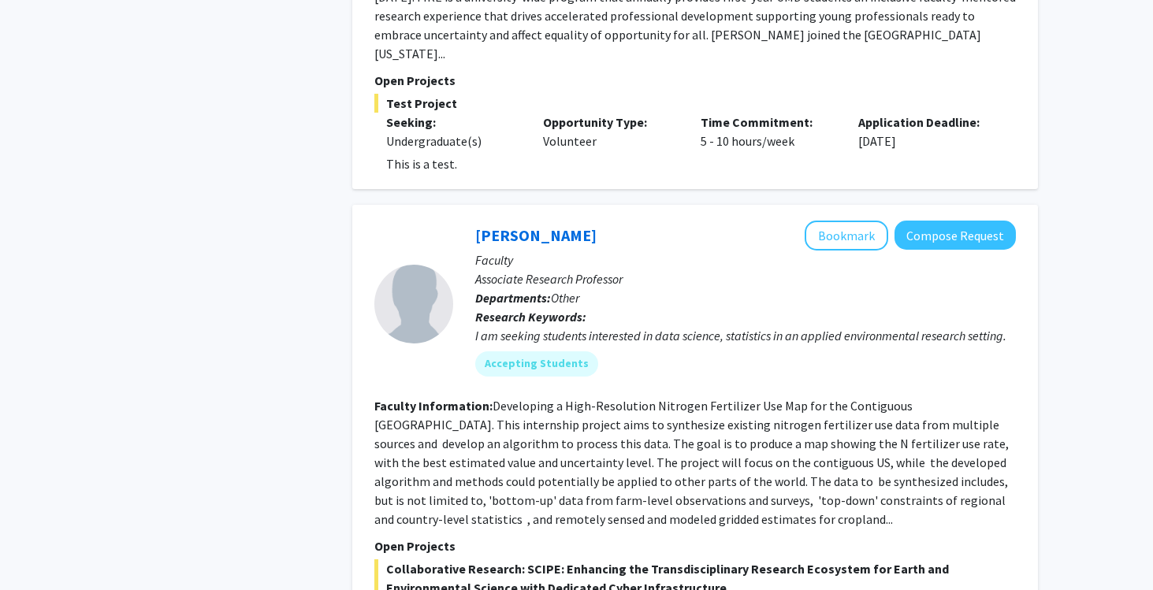
scroll to position [5440, 0]
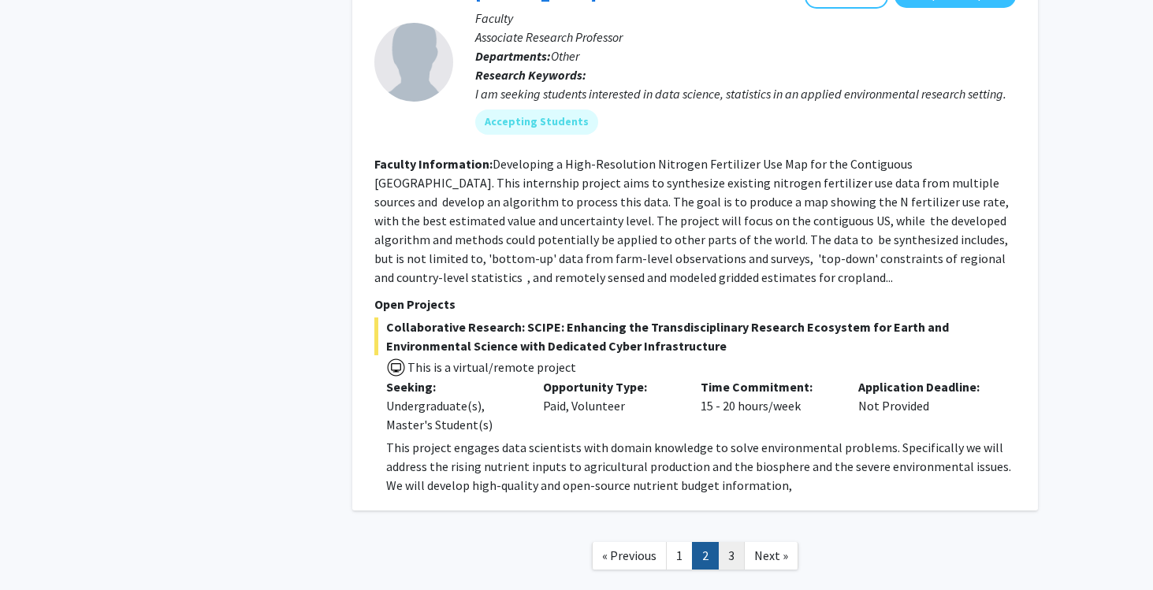
click at [728, 542] on link "3" at bounding box center [731, 556] width 27 height 28
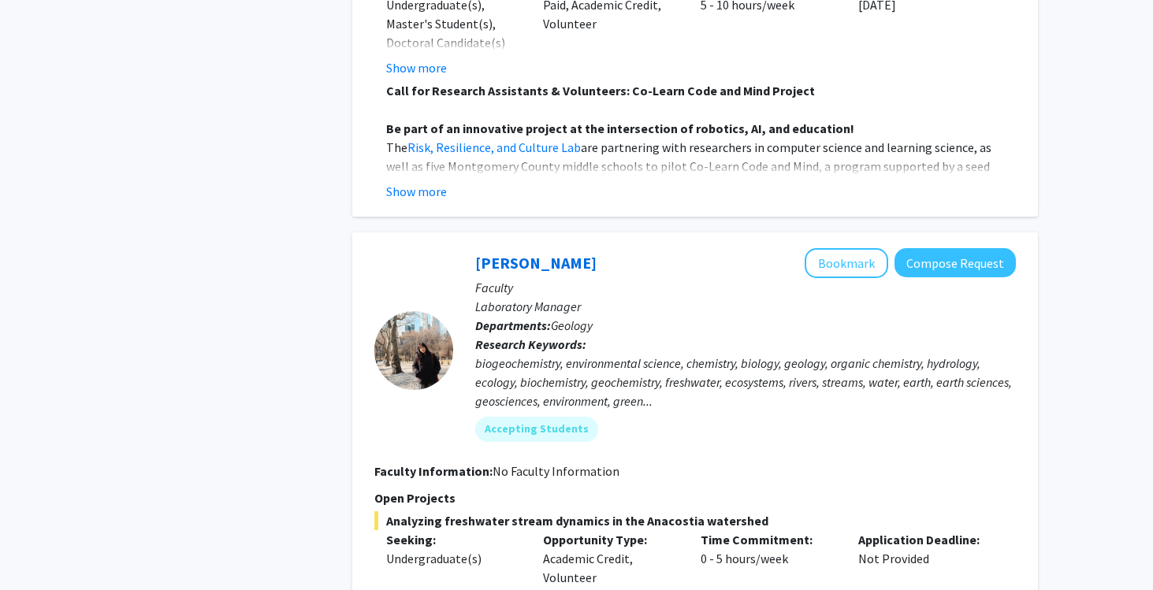
scroll to position [3483, 0]
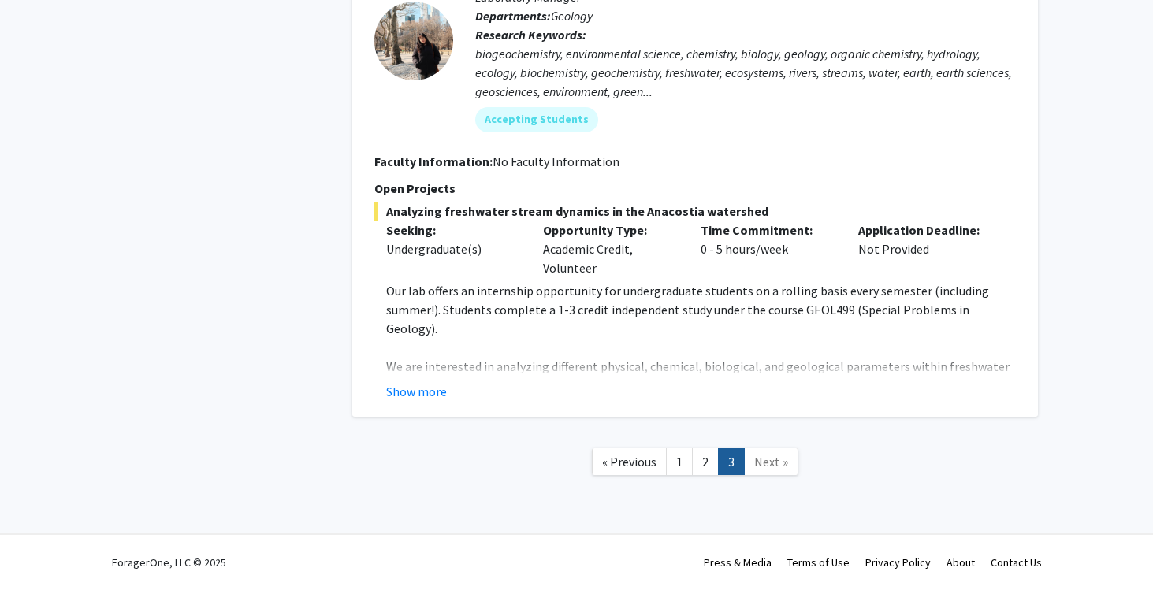
click at [757, 464] on span "Next »" at bounding box center [771, 462] width 34 height 16
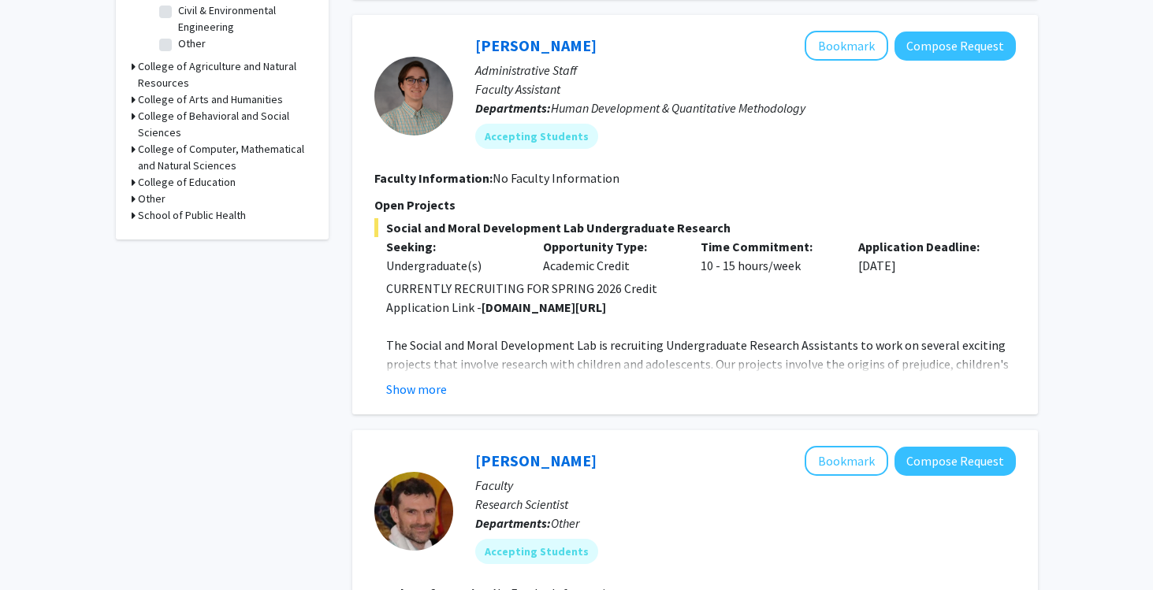
scroll to position [0, 0]
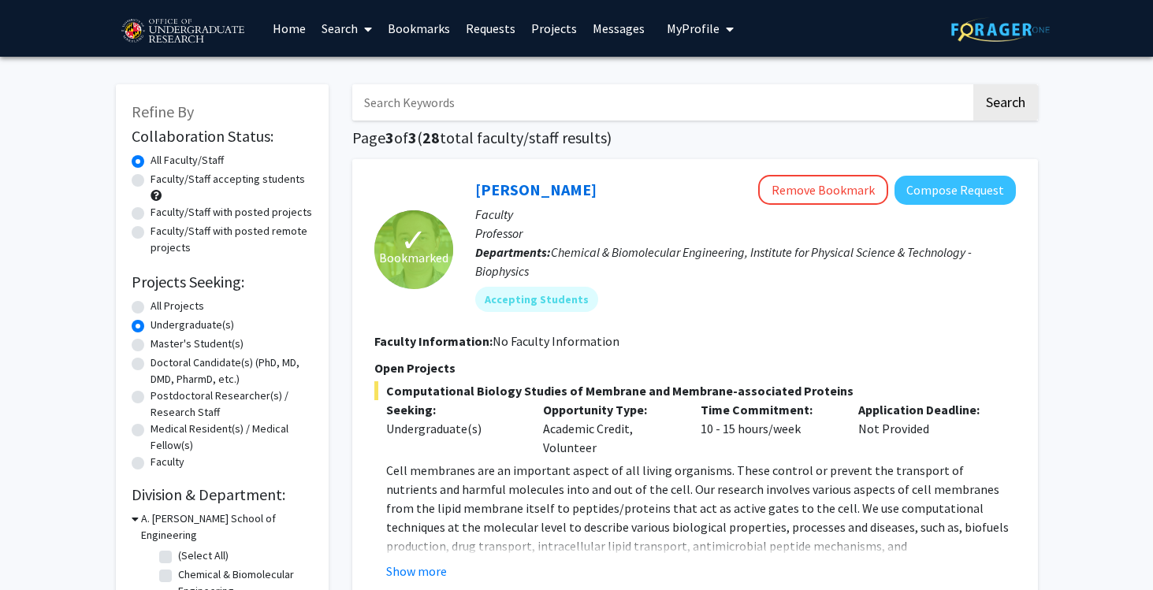
click at [434, 29] on link "Bookmarks" at bounding box center [419, 28] width 78 height 55
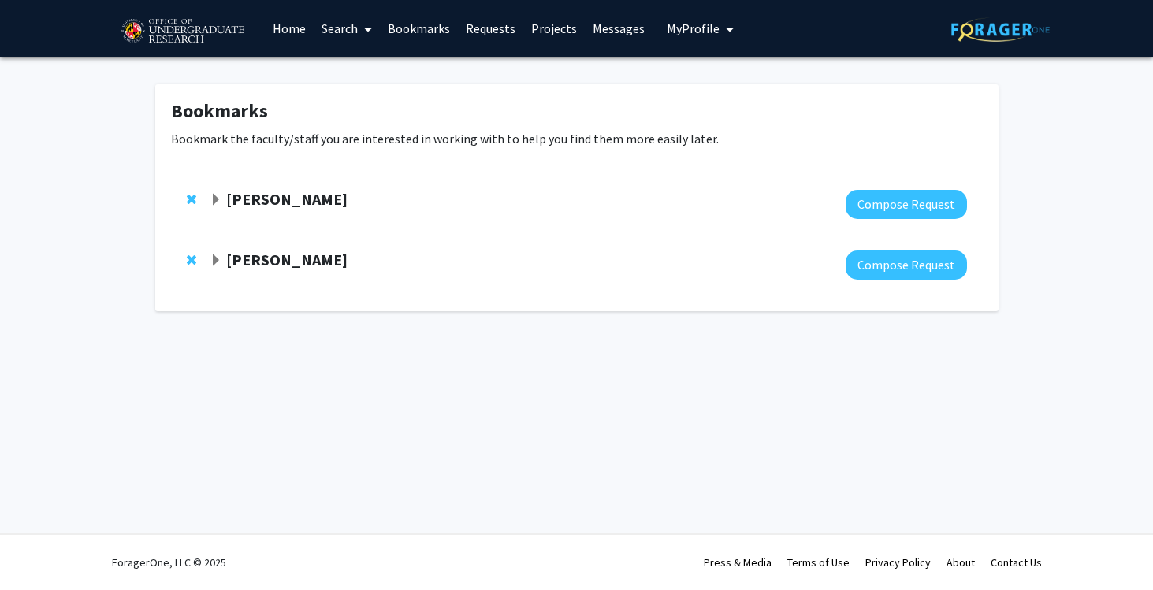
click at [270, 201] on strong "Yasmeen Faroqi-Shah" at bounding box center [286, 199] width 121 height 20
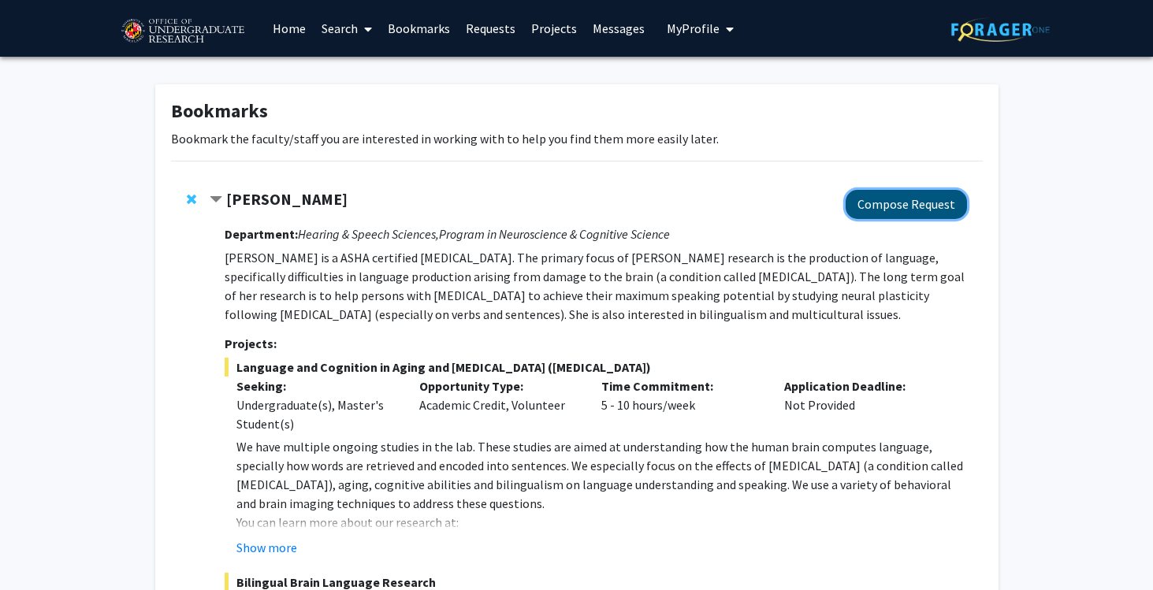
click at [902, 200] on button "Compose Request" at bounding box center [906, 204] width 121 height 29
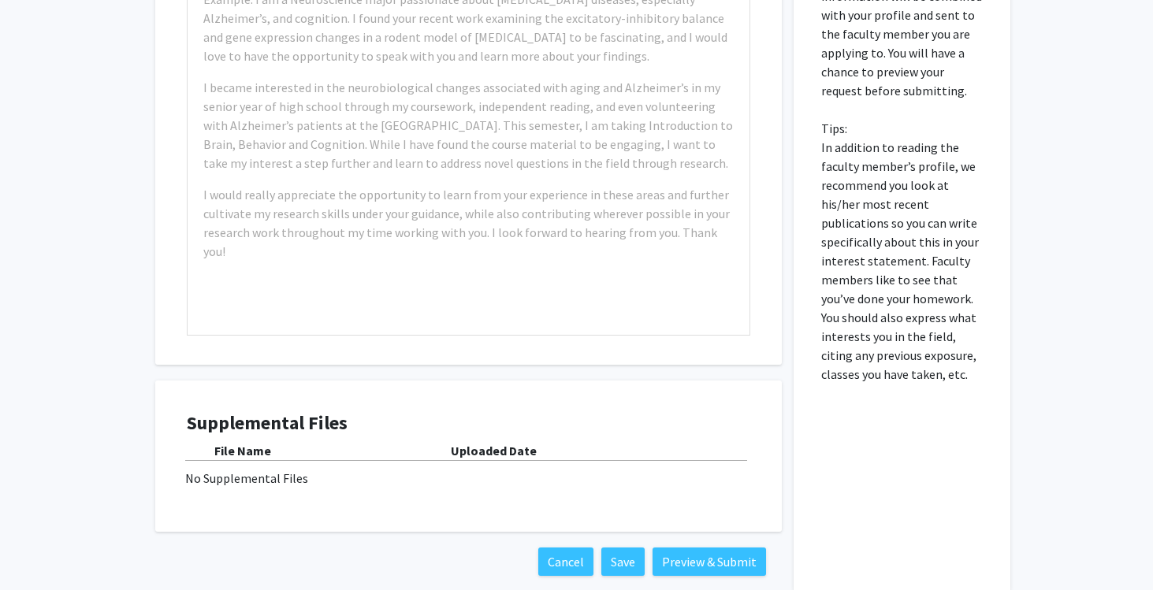
scroll to position [1010, 0]
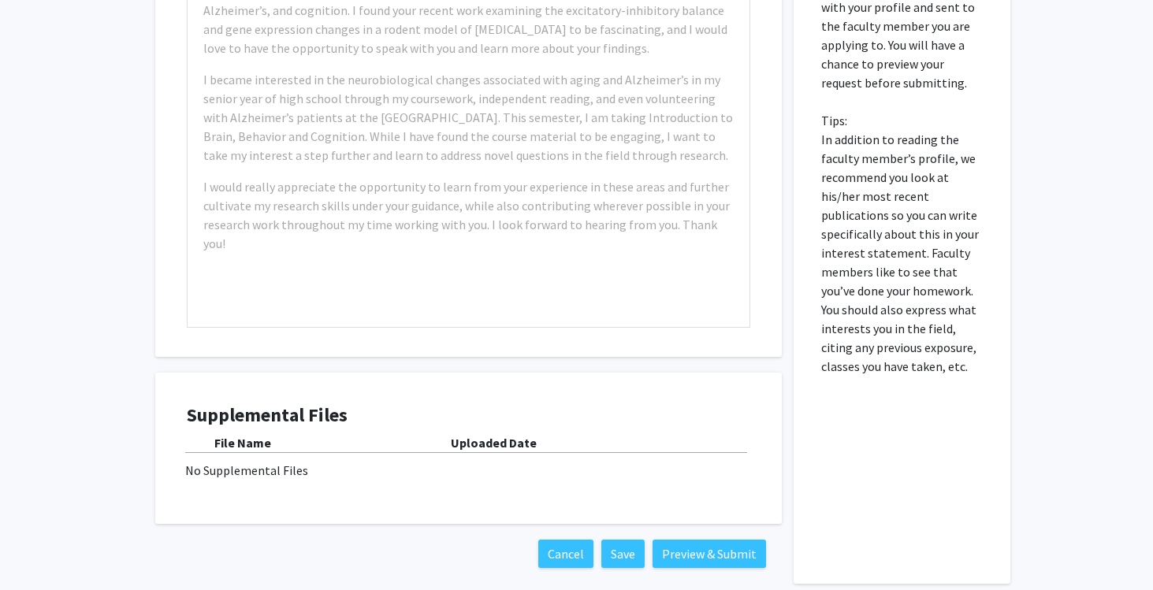
click at [303, 481] on div "Supplemental Files File Name Uploaded Date No Supplemental Files" at bounding box center [469, 448] width 564 height 88
click at [470, 434] on div "Uploaded Date" at bounding box center [601, 443] width 300 height 19
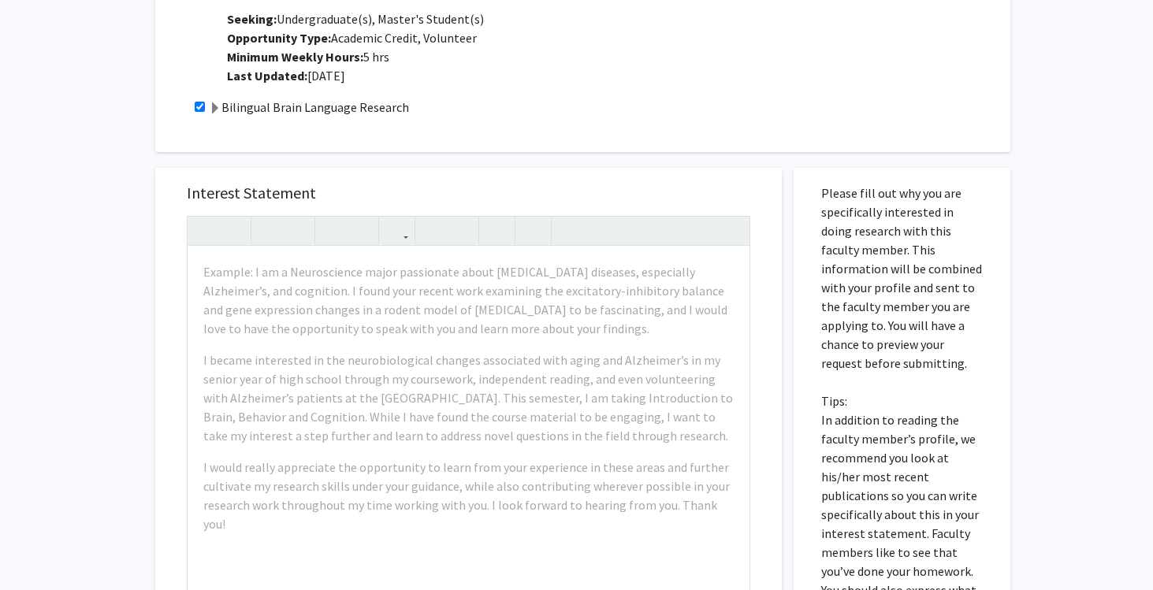
scroll to position [725, 0]
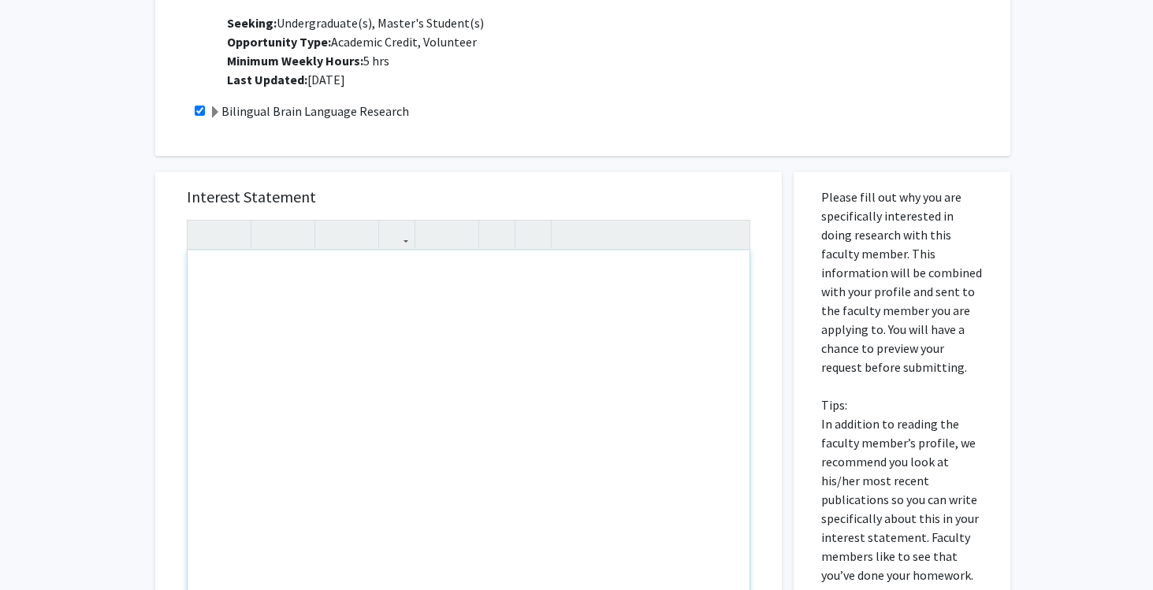
click at [367, 326] on div "Note to users with screen readers: Please press Alt+0 or Option+0 to deactivate…" at bounding box center [469, 431] width 562 height 361
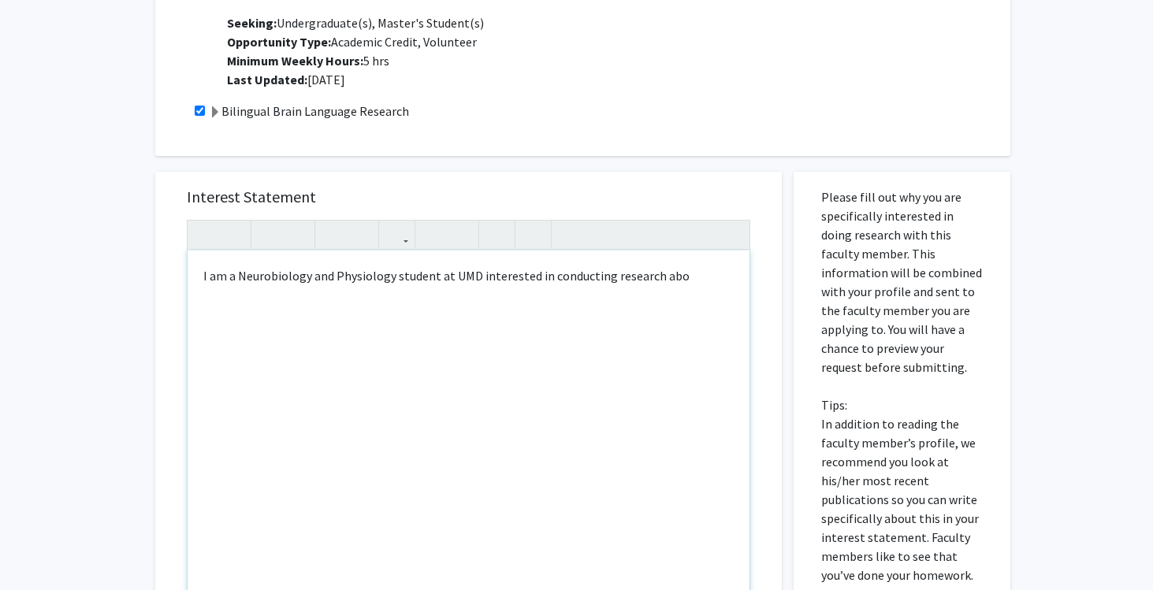
type textarea "I am a Neurobiology and Physiology student at UMD interested in conducting rese…"
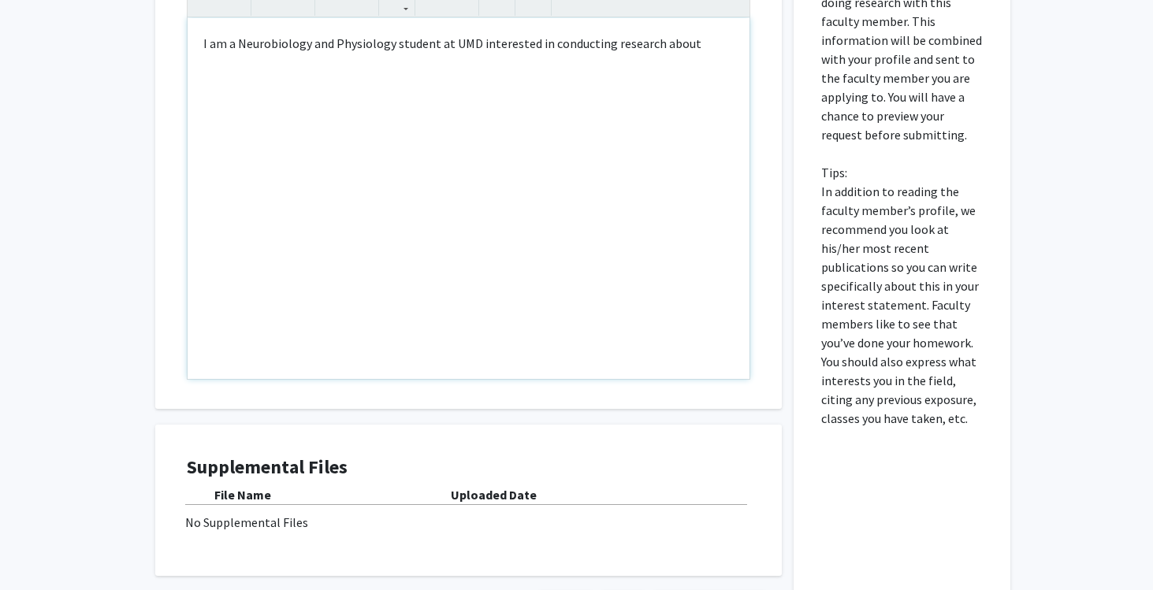
scroll to position [1086, 0]
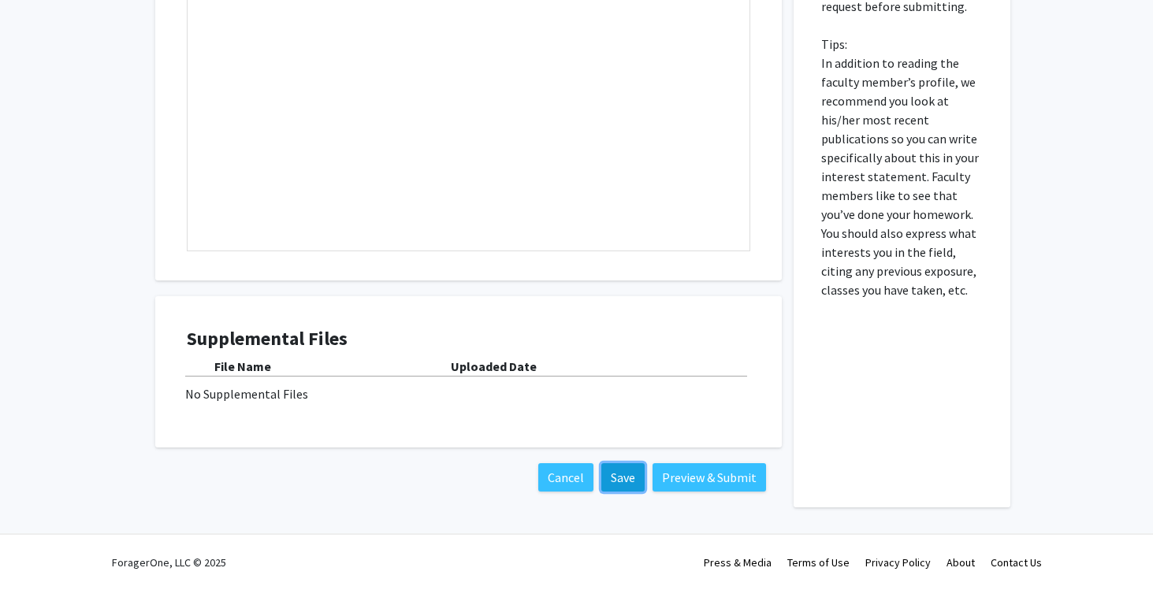
click at [618, 478] on button "Save" at bounding box center [622, 477] width 43 height 28
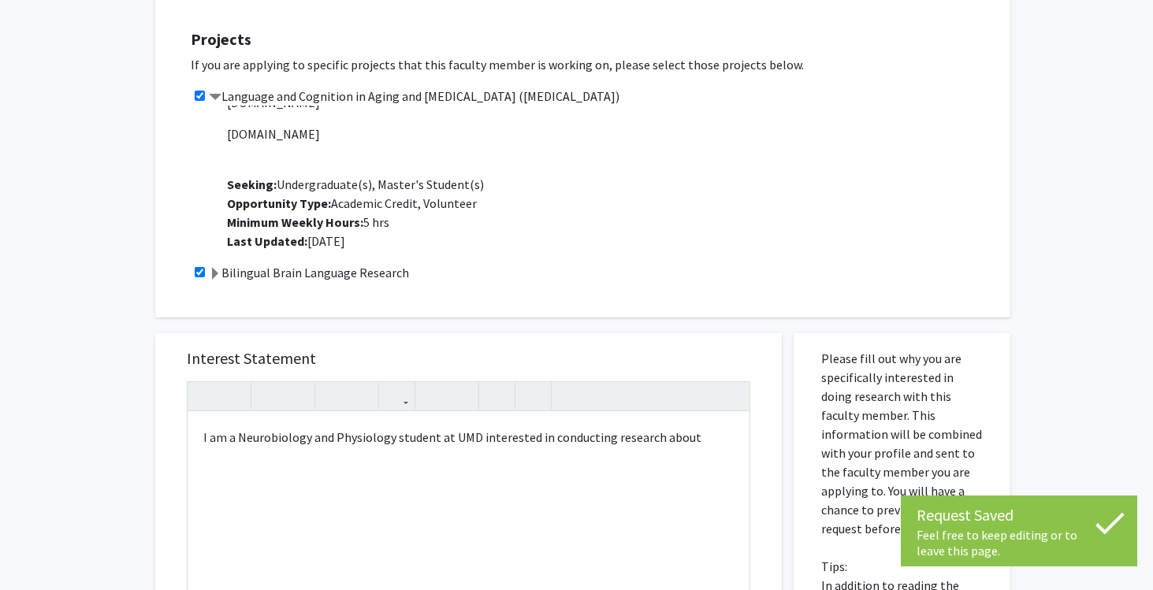
scroll to position [0, 0]
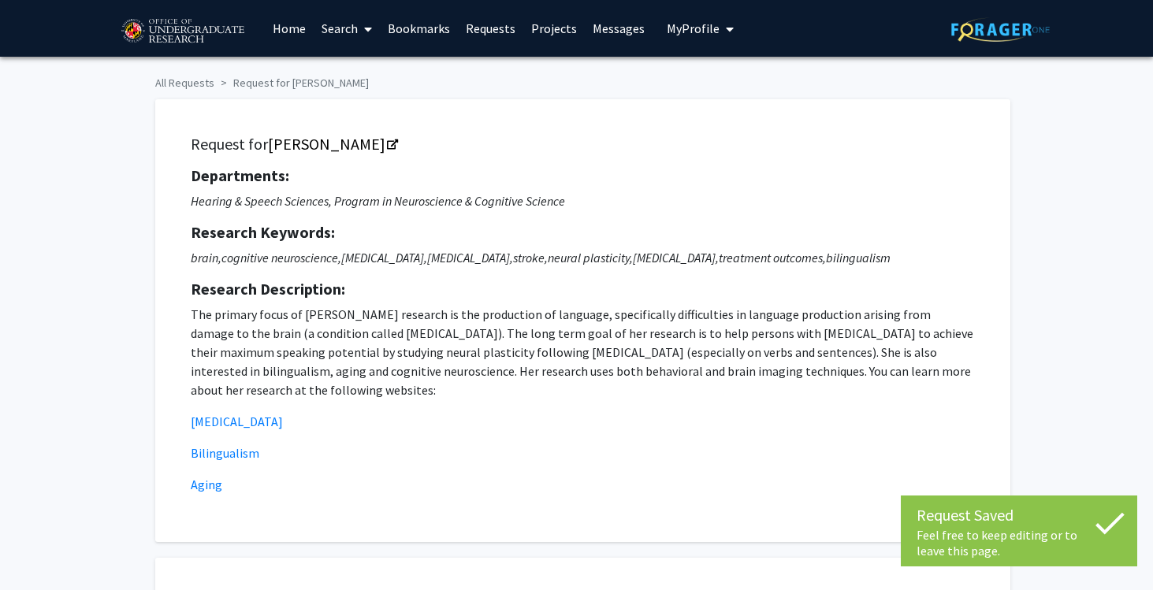
click at [415, 25] on link "Bookmarks" at bounding box center [419, 28] width 78 height 55
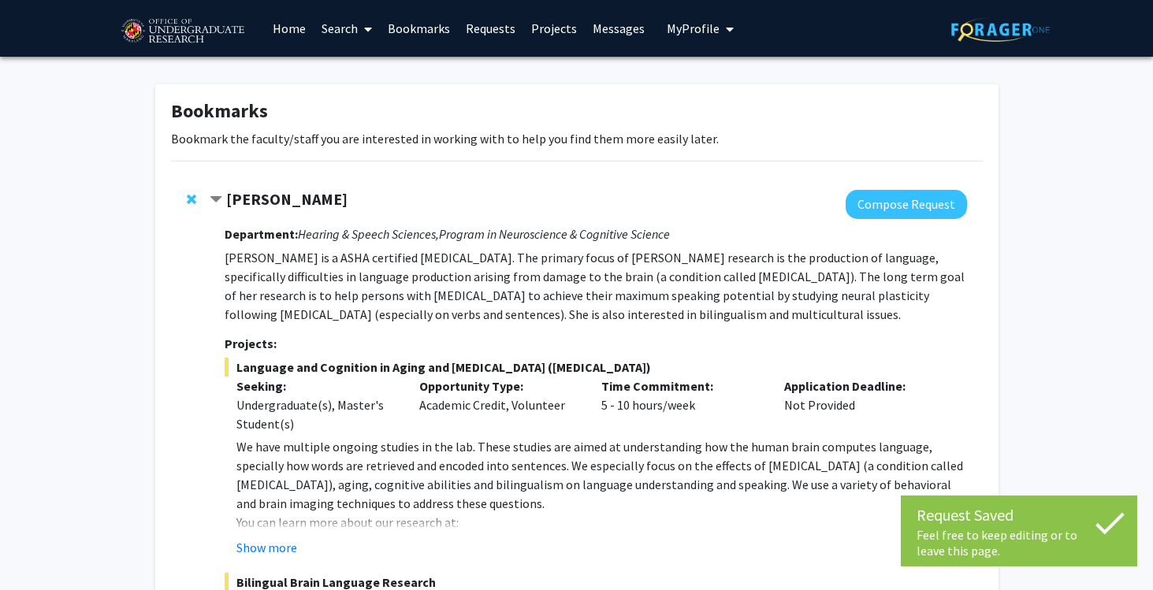
scroll to position [386, 0]
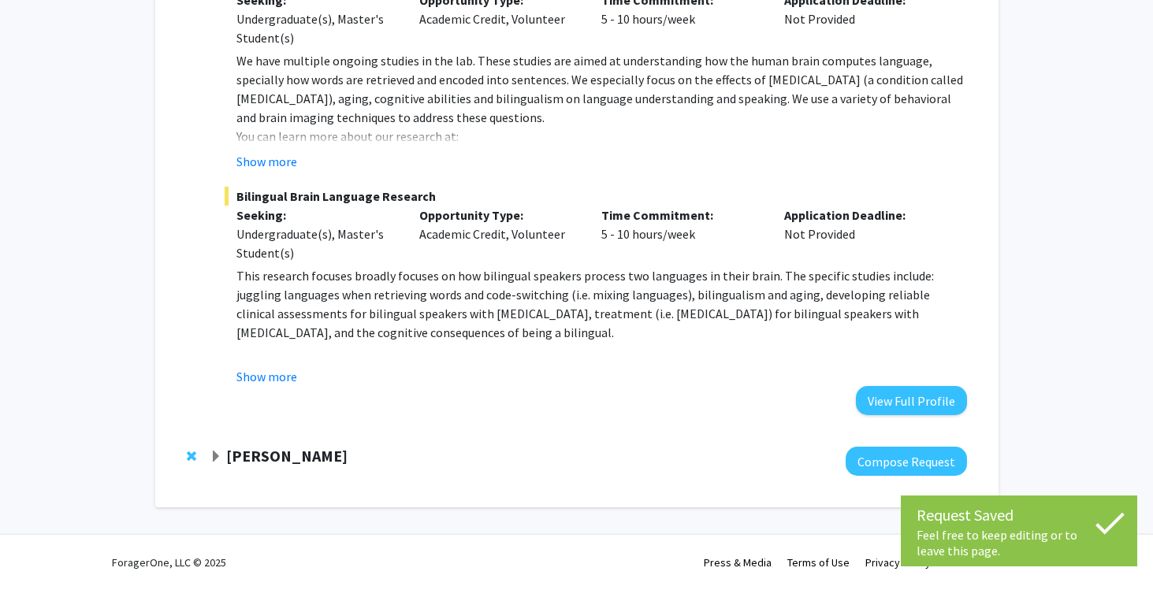
click at [267, 456] on strong "Jeffery Klauda" at bounding box center [286, 456] width 121 height 20
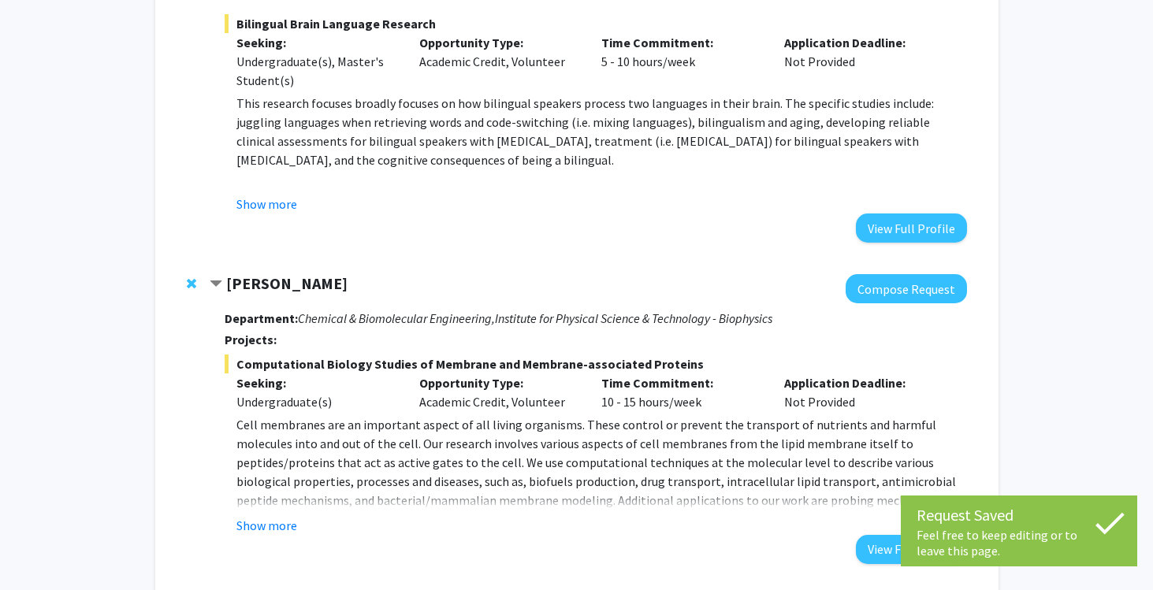
scroll to position [580, 0]
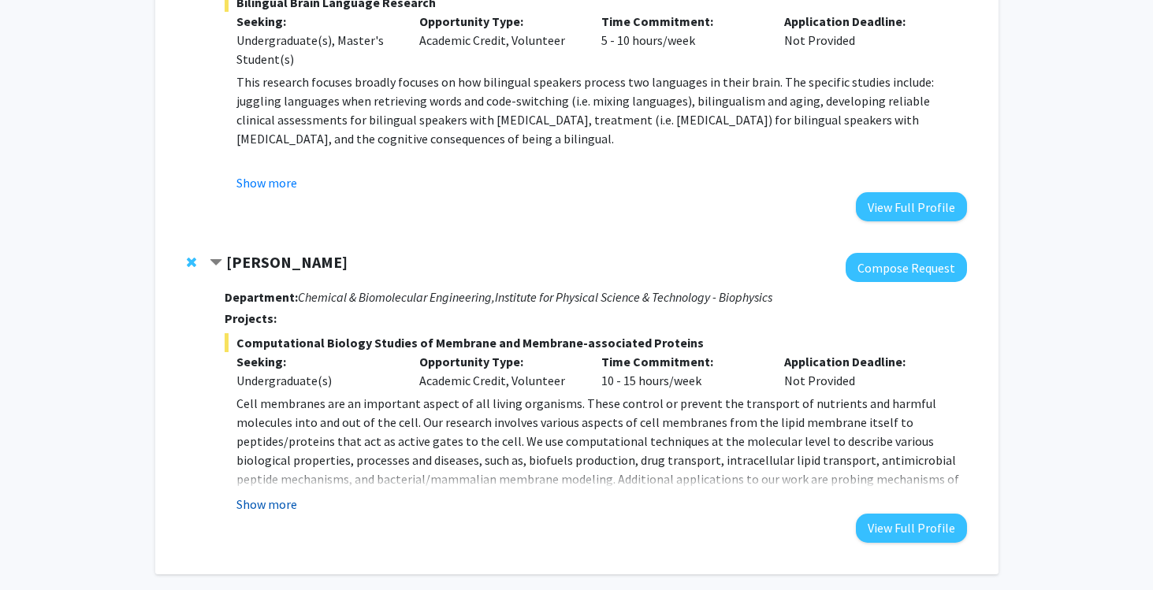
click at [267, 500] on button "Show more" at bounding box center [266, 504] width 61 height 19
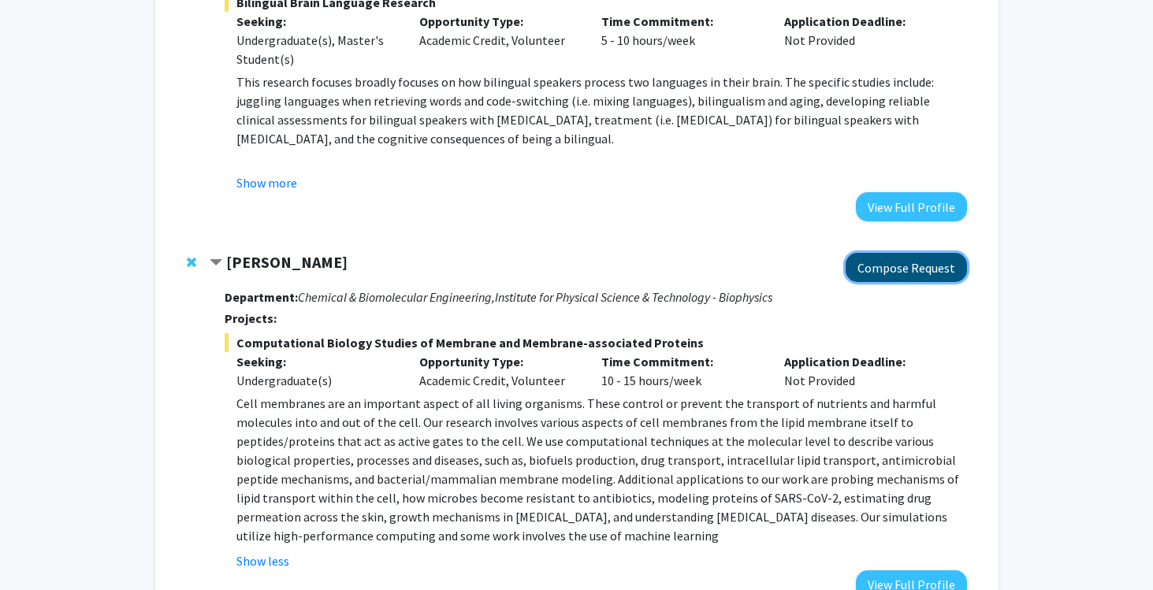
click at [896, 264] on button "Compose Request" at bounding box center [906, 267] width 121 height 29
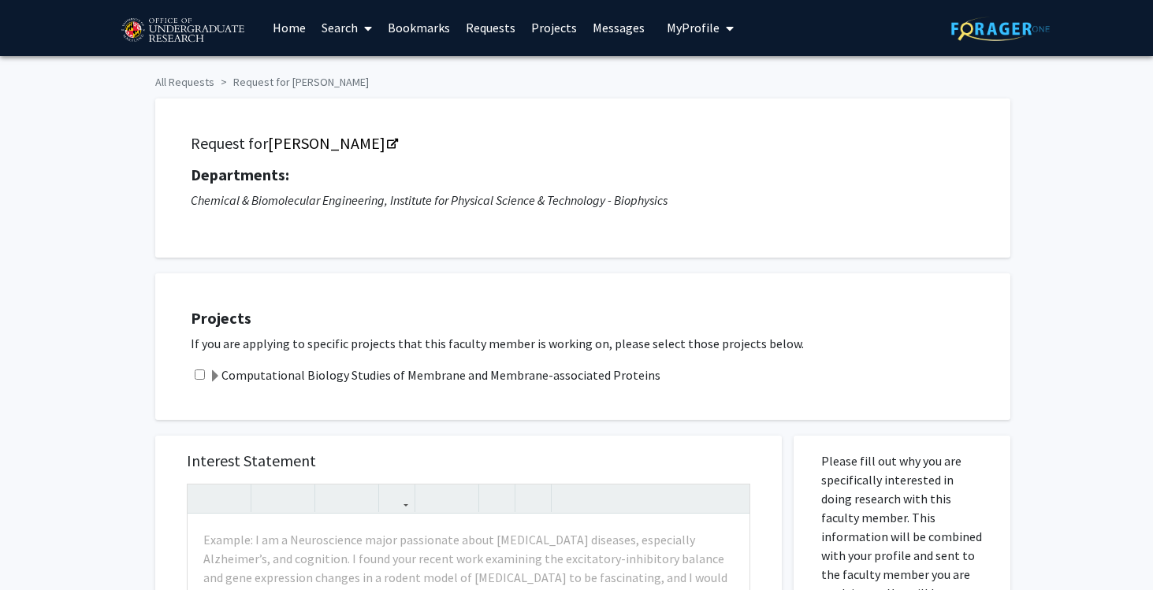
click at [609, 376] on label "Computational Biology Studies of Membrane and Membrane-associated Proteins" at bounding box center [435, 375] width 452 height 19
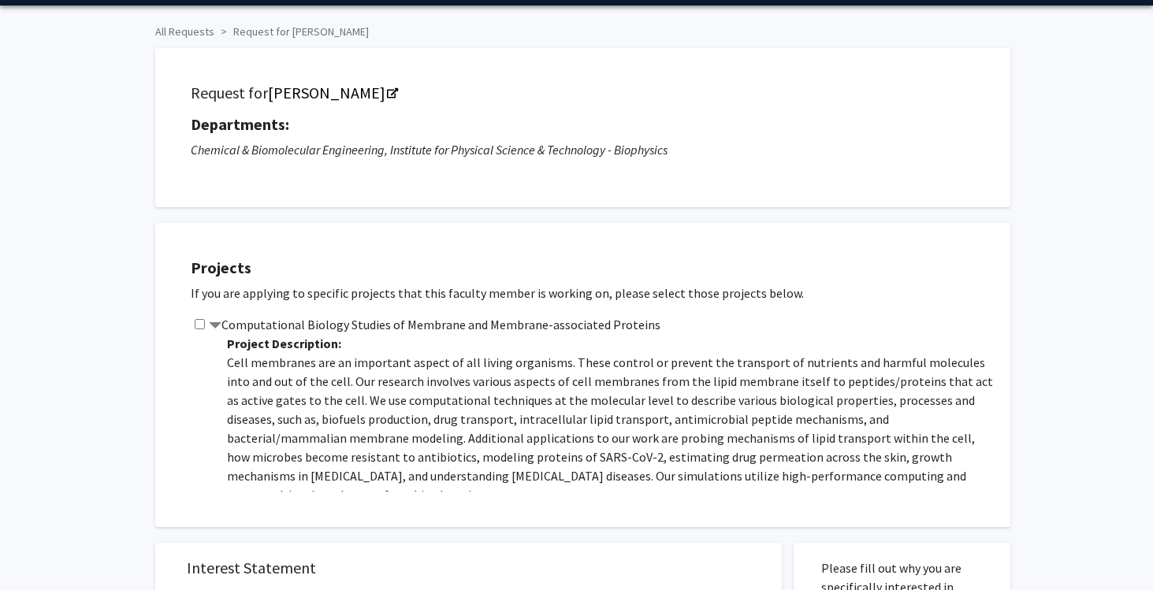
scroll to position [114, 0]
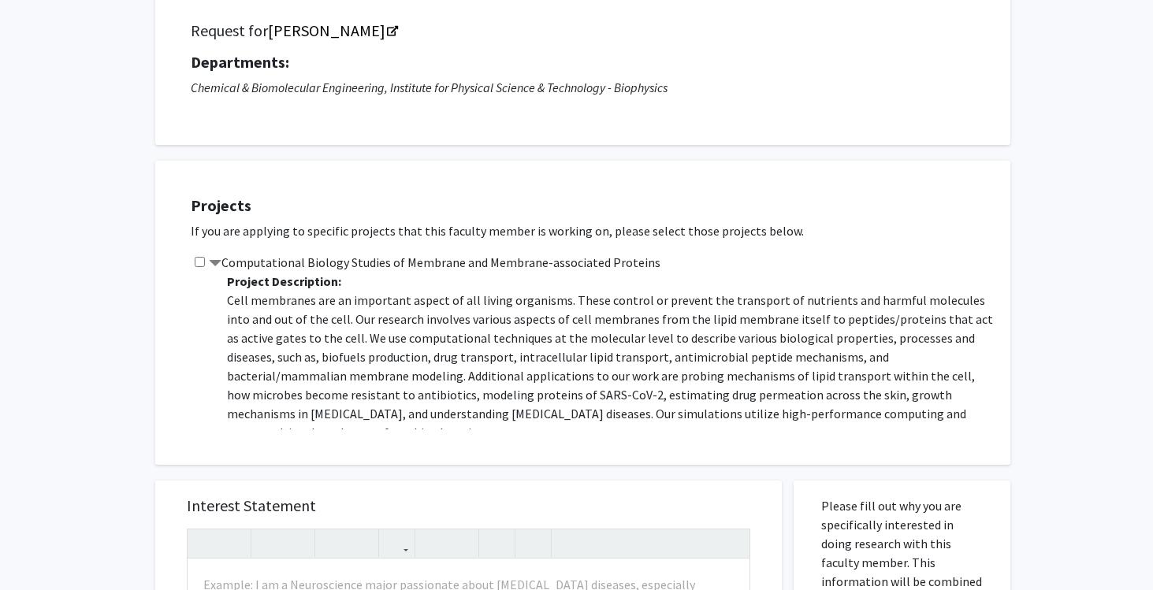
click at [197, 263] on input "checkbox" at bounding box center [200, 262] width 10 height 10
checkbox input "true"
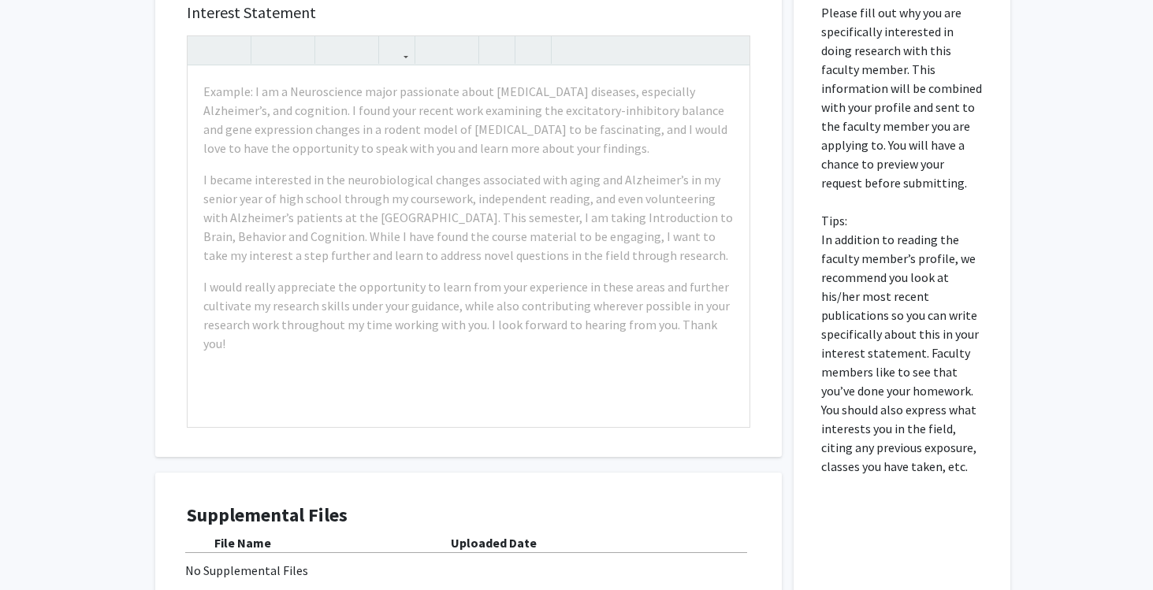
scroll to position [771, 0]
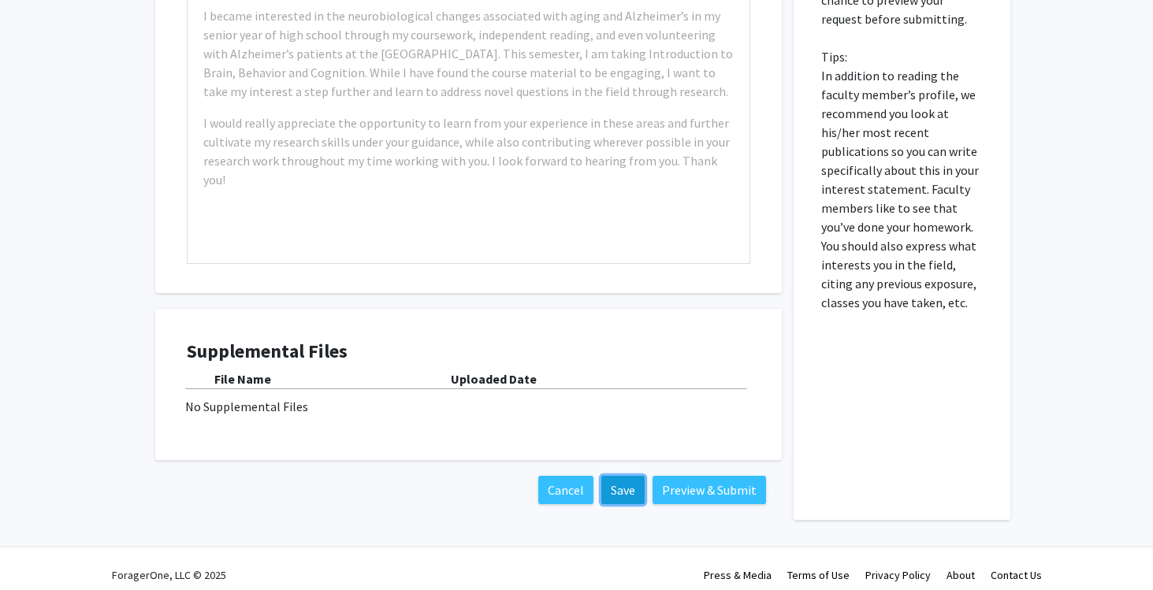
click at [620, 488] on button "Save" at bounding box center [622, 490] width 43 height 28
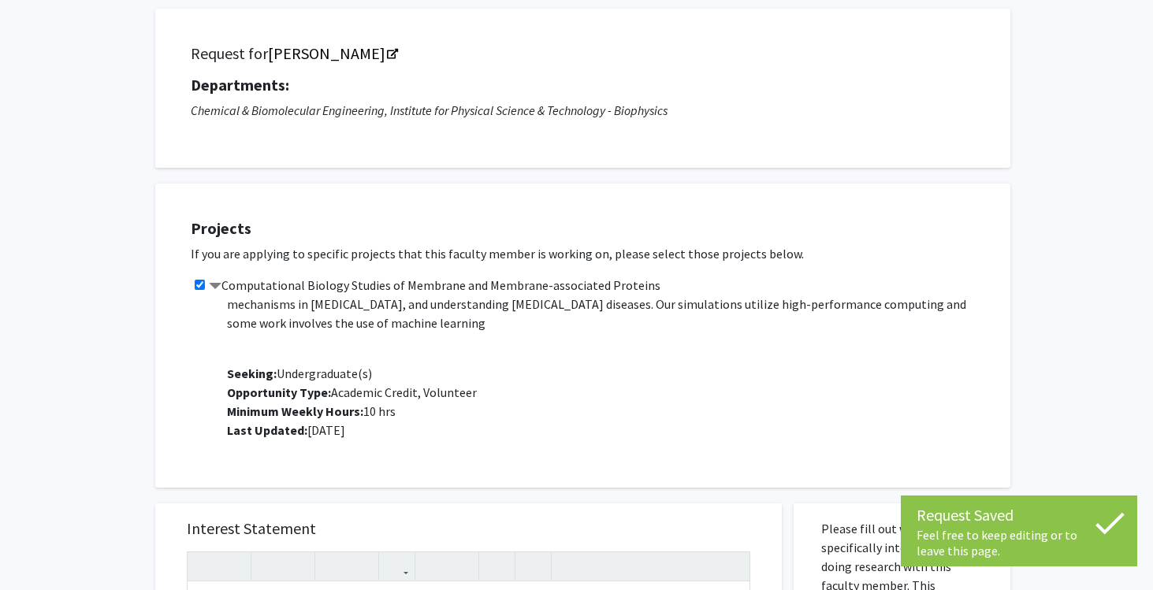
scroll to position [0, 0]
